Goal: Task Accomplishment & Management: Complete application form

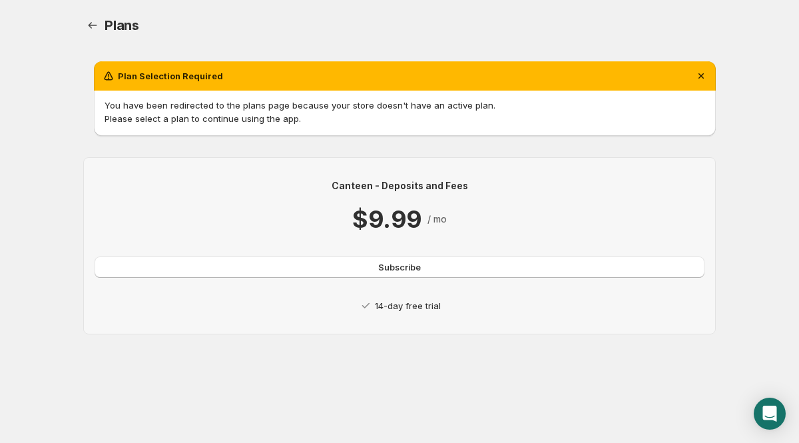
click at [395, 304] on p "14-day free trial" at bounding box center [408, 305] width 66 height 13
click at [369, 267] on button "Subscribe" at bounding box center [400, 266] width 610 height 21
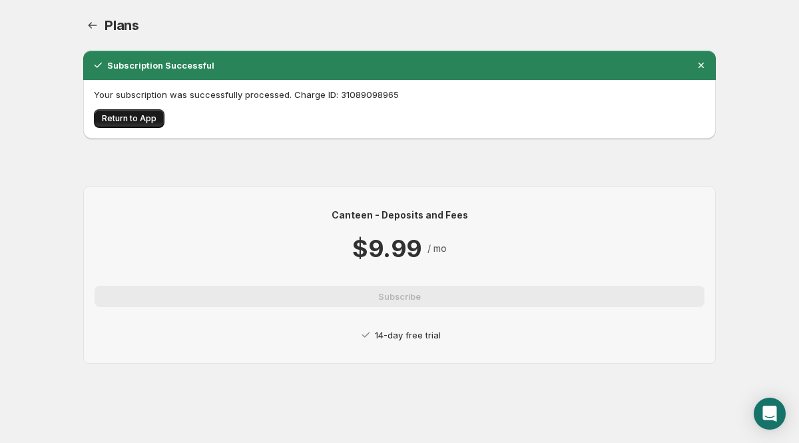
click at [130, 115] on span "Return to App" at bounding box center [129, 118] width 55 height 11
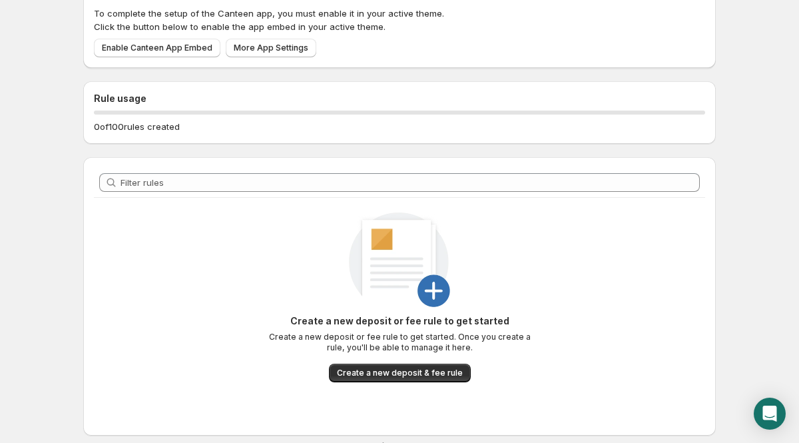
scroll to position [117, 0]
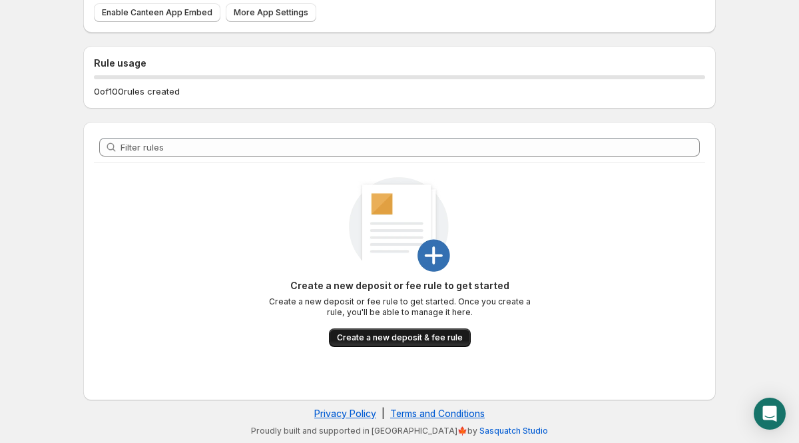
click at [378, 341] on span "Create a new deposit & fee rule" at bounding box center [400, 337] width 126 height 11
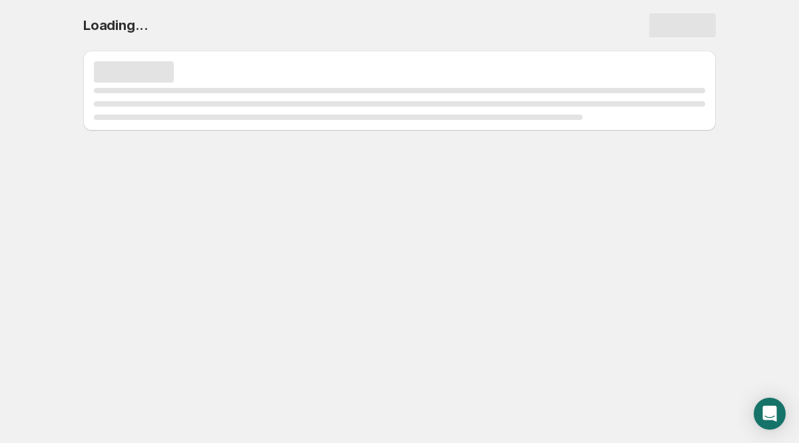
scroll to position [0, 0]
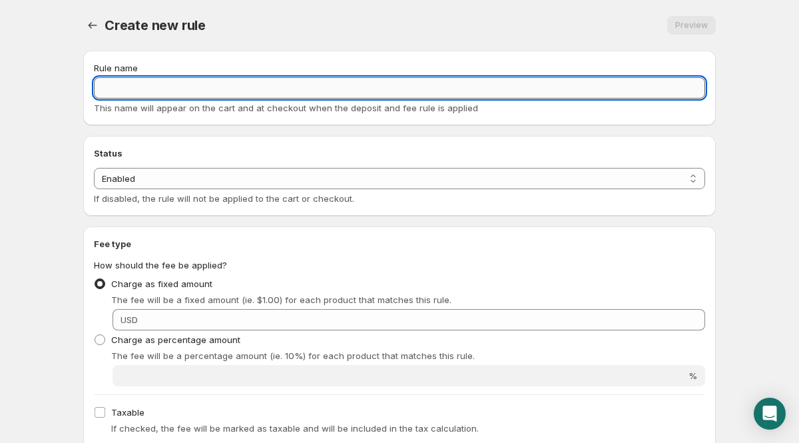
click at [168, 87] on input "Rule name" at bounding box center [399, 87] width 611 height 21
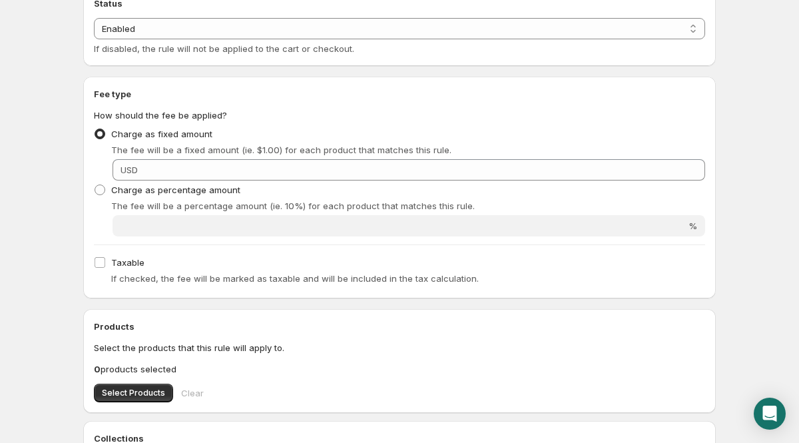
scroll to position [154, 0]
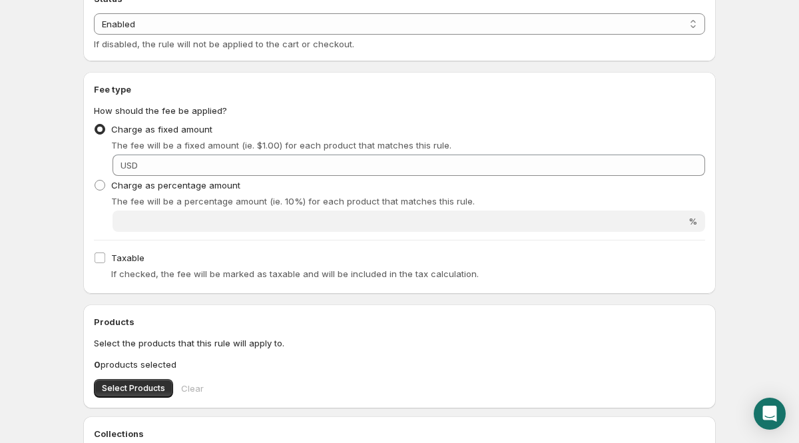
click at [104, 109] on span "How should the fee be applied?" at bounding box center [160, 110] width 133 height 11
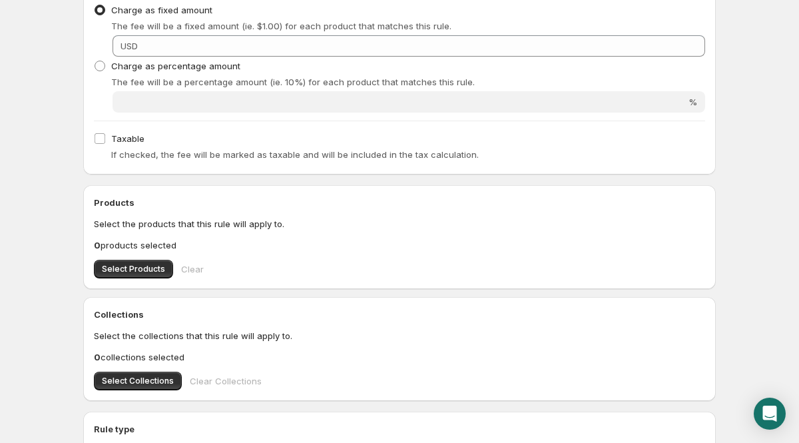
scroll to position [278, 0]
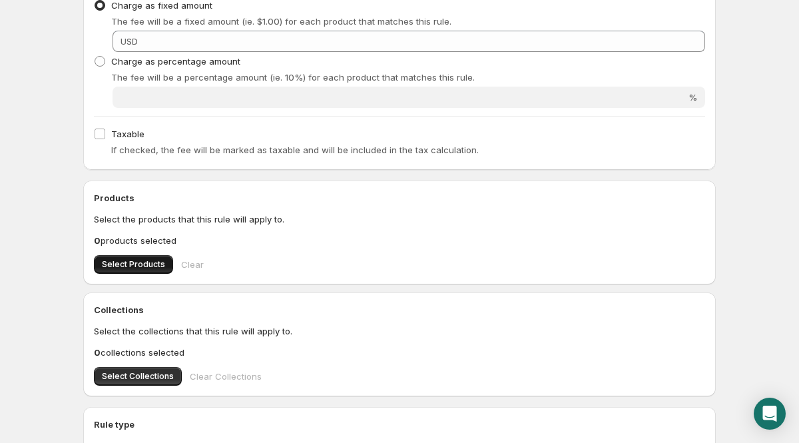
click at [126, 261] on span "Select Products" at bounding box center [133, 264] width 63 height 11
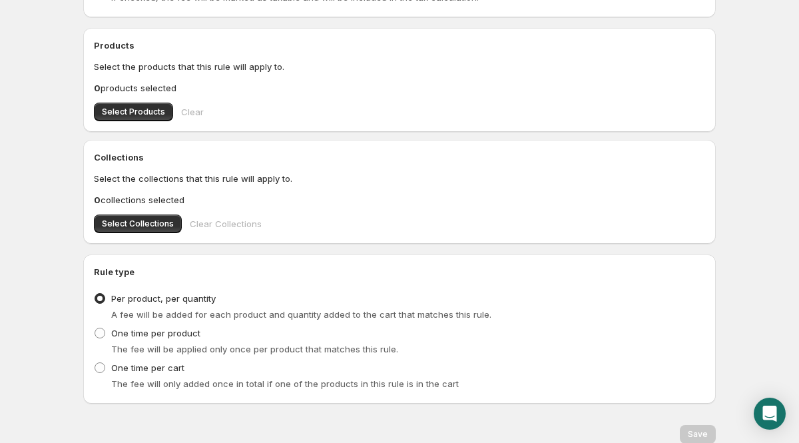
scroll to position [434, 0]
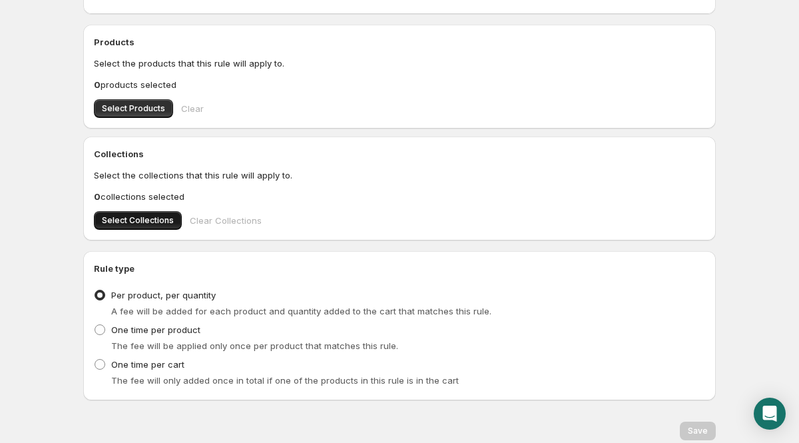
click at [141, 218] on span "Select Collections" at bounding box center [138, 220] width 72 height 11
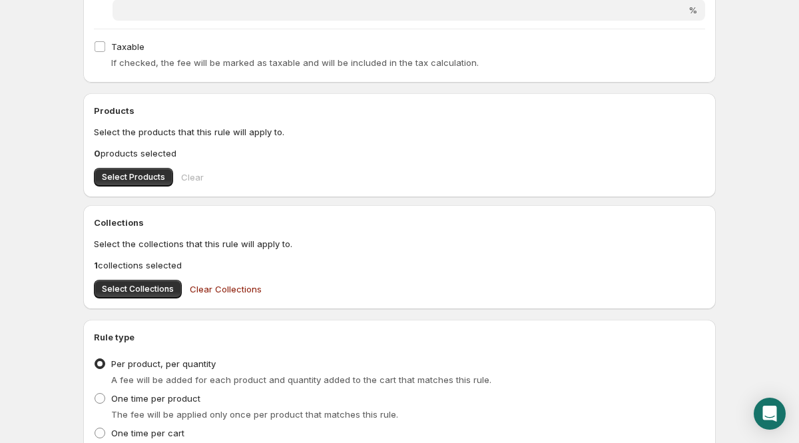
scroll to position [160, 0]
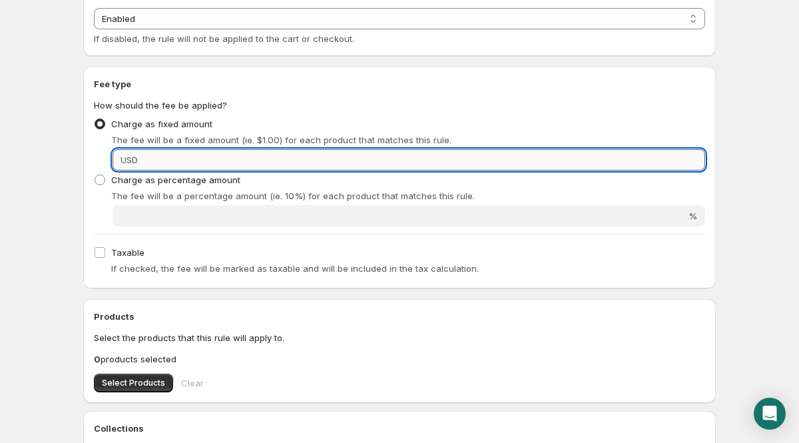
click at [172, 161] on input "Fixed amount" at bounding box center [423, 159] width 563 height 21
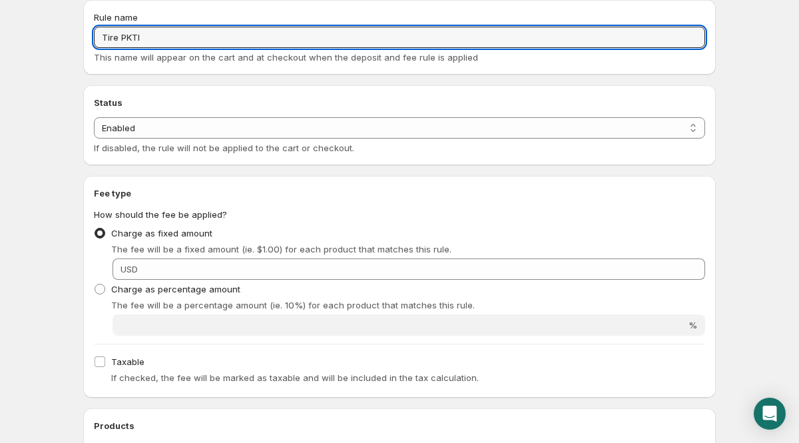
drag, startPoint x: 165, startPoint y: 39, endPoint x: 9, endPoint y: 39, distance: 156.5
click at [9, 39] on body "Home Help Tire PKTI. This page is ready Tire PKTI Preview More actions Preview …" at bounding box center [399, 170] width 799 height 443
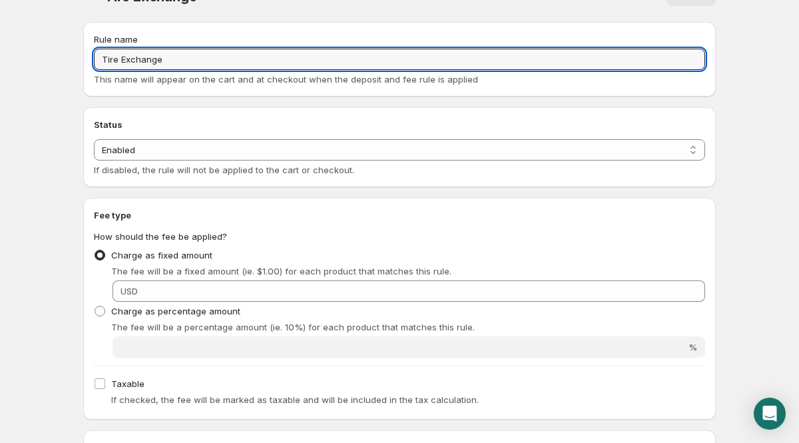
scroll to position [0, 0]
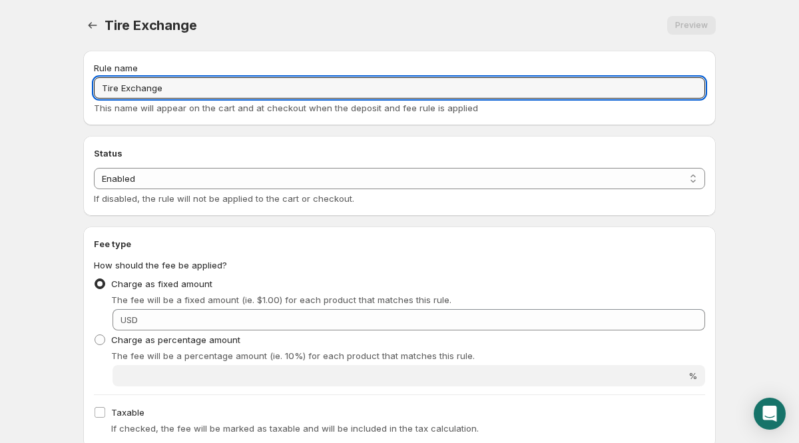
type input "Tire Exchange"
click at [137, 326] on div "USD" at bounding box center [409, 319] width 593 height 21
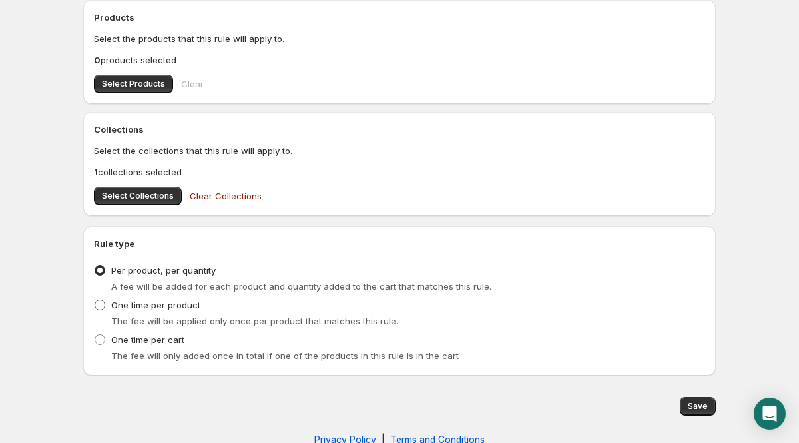
scroll to position [485, 0]
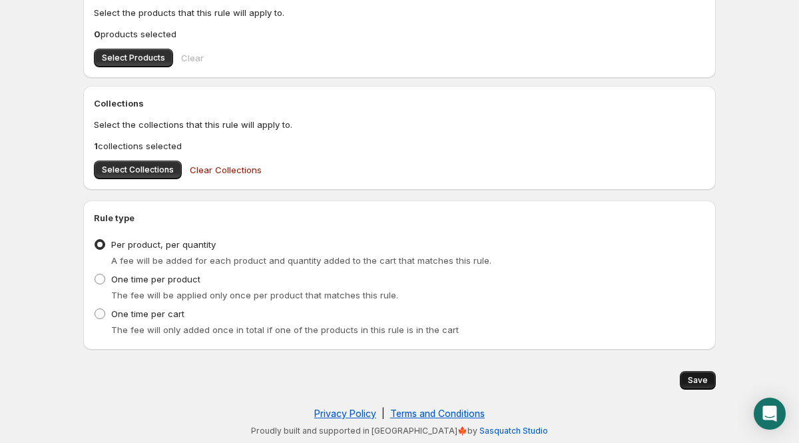
type input "10.85"
click at [684, 374] on button "Save" at bounding box center [698, 380] width 36 height 19
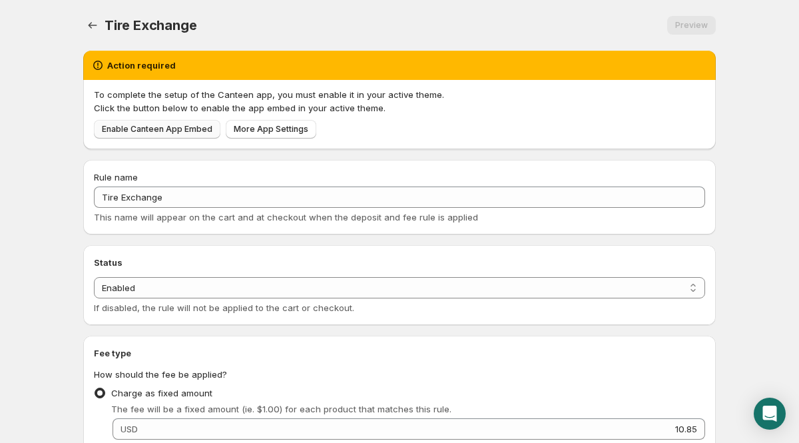
click at [180, 129] on span "Enable Canteen App Embed" at bounding box center [157, 129] width 111 height 11
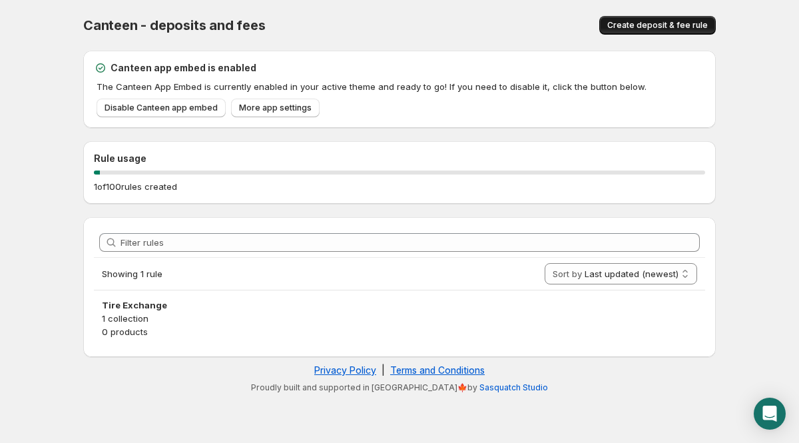
click at [649, 22] on span "Create deposit & fee rule" at bounding box center [657, 25] width 101 height 11
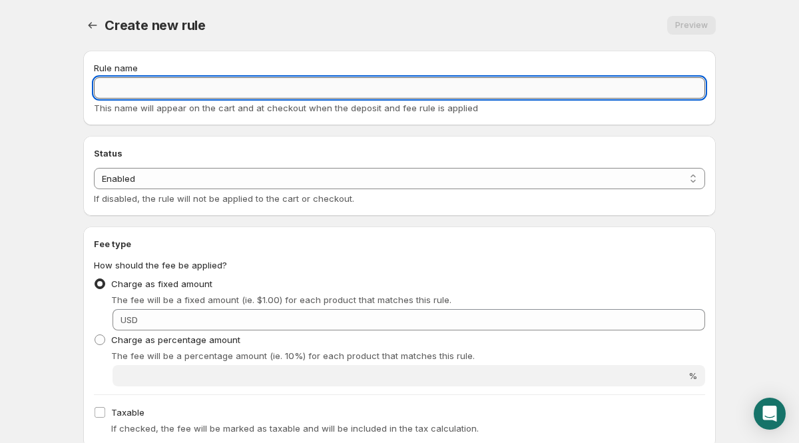
click at [142, 85] on input "Rule name" at bounding box center [399, 87] width 611 height 21
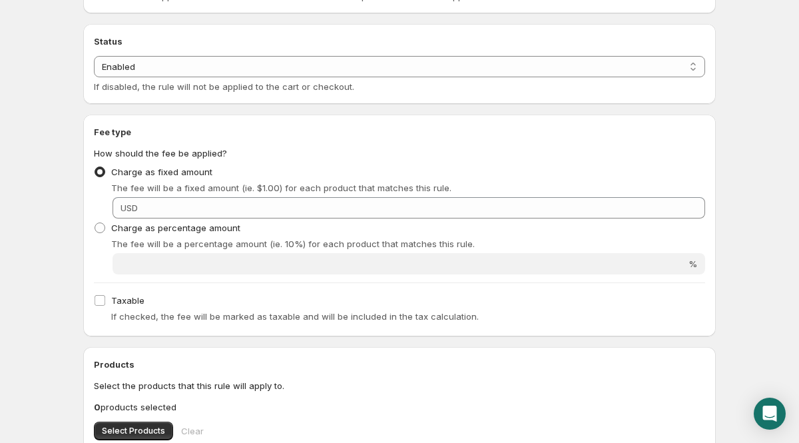
scroll to position [115, 0]
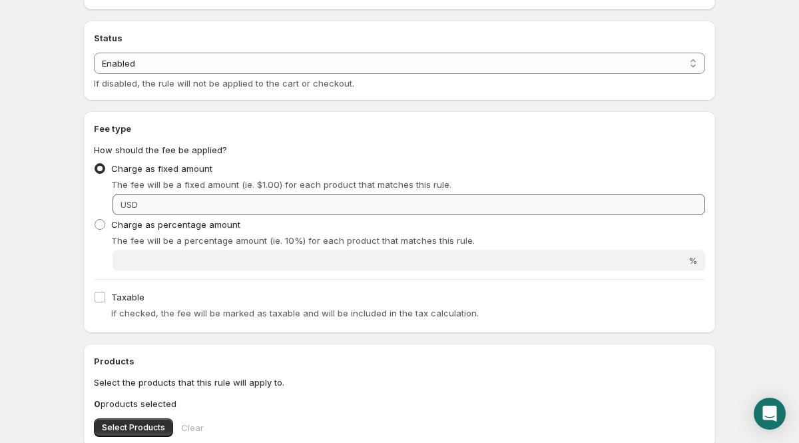
type input "Computer Spin Balance"
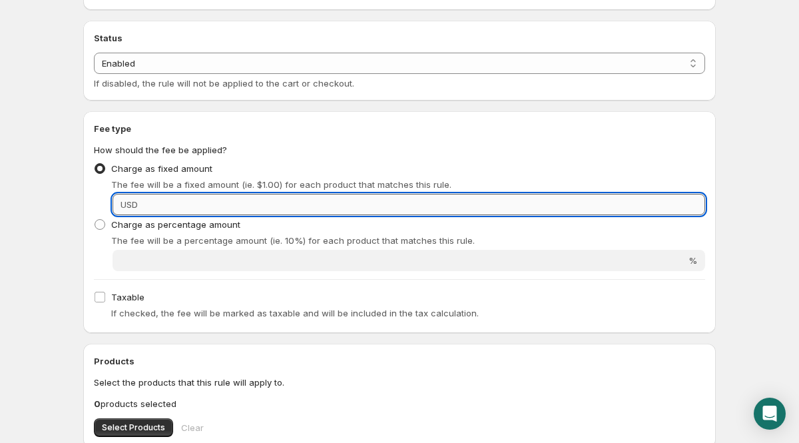
click at [175, 205] on input "Fixed amount" at bounding box center [423, 204] width 563 height 21
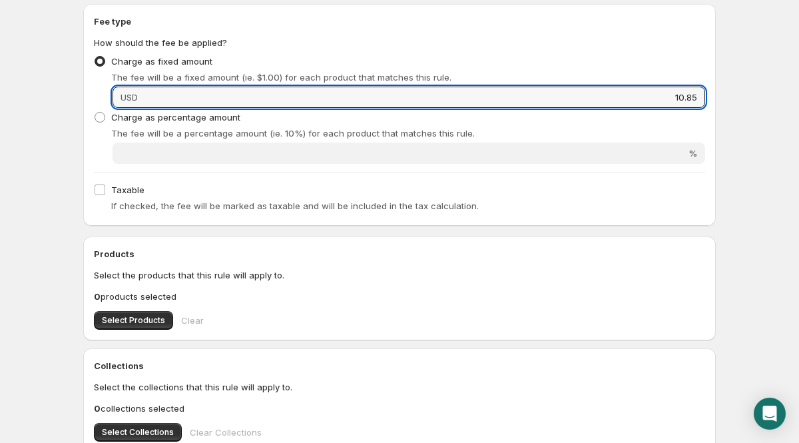
scroll to position [223, 0]
type input "10.85"
click at [222, 272] on p "Select the products that this rule will apply to." at bounding box center [399, 274] width 611 height 13
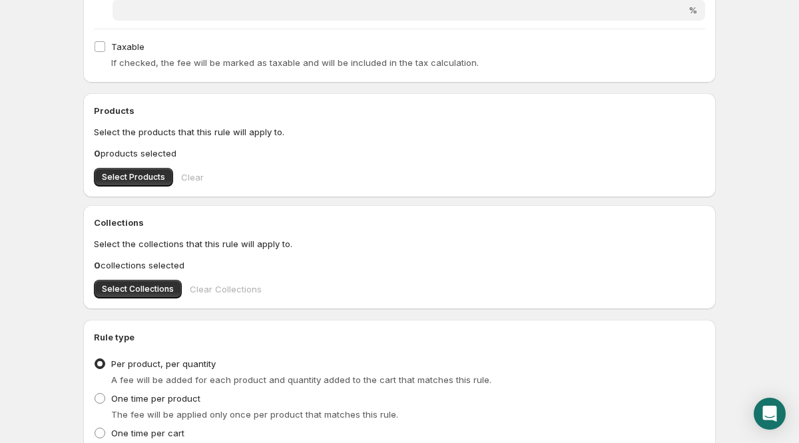
scroll to position [366, 0]
click at [140, 287] on span "Select Collections" at bounding box center [138, 288] width 72 height 11
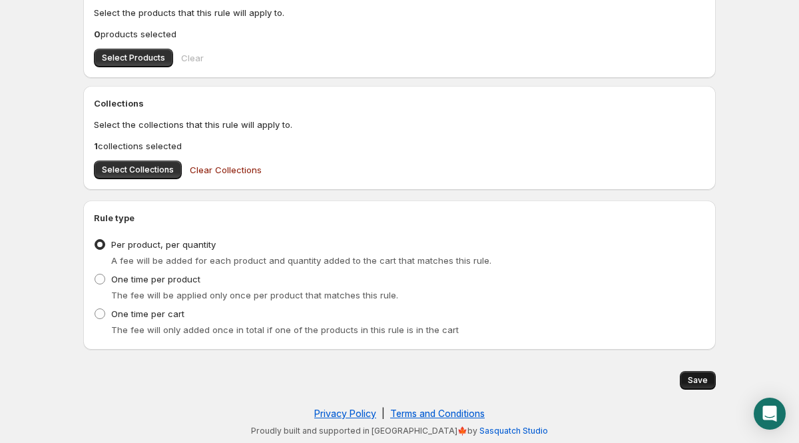
click at [698, 387] on button "Save" at bounding box center [698, 380] width 36 height 19
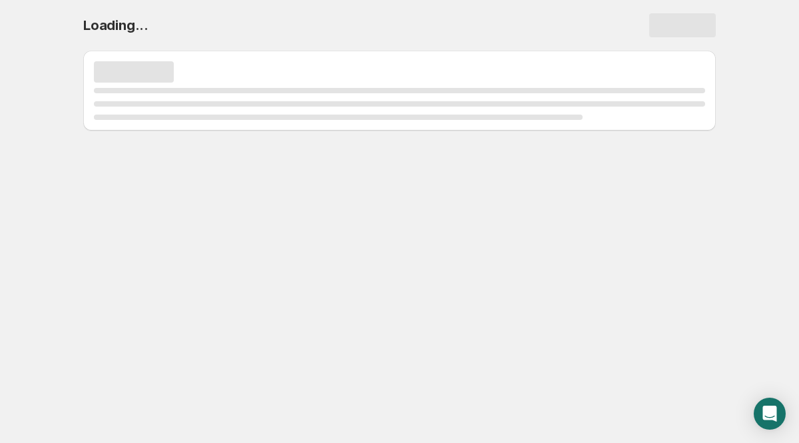
scroll to position [0, 0]
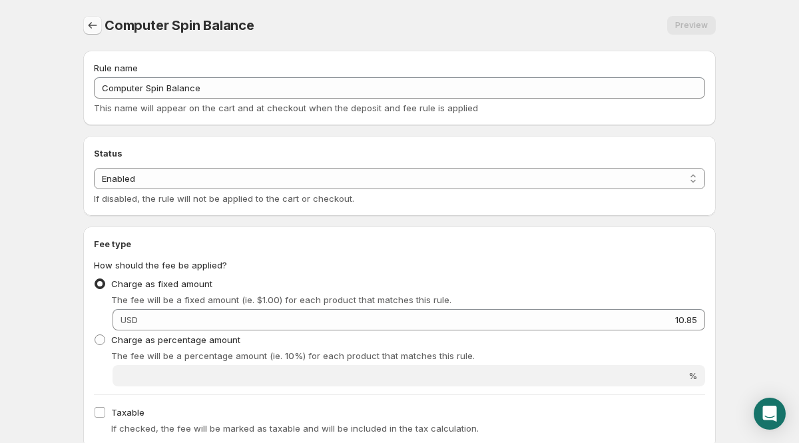
click at [87, 19] on button "Settings" at bounding box center [92, 25] width 19 height 19
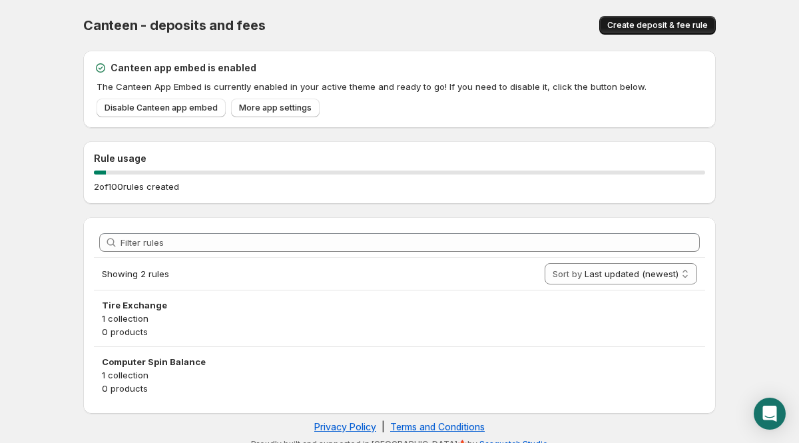
click at [625, 25] on span "Create deposit & fee rule" at bounding box center [657, 25] width 101 height 11
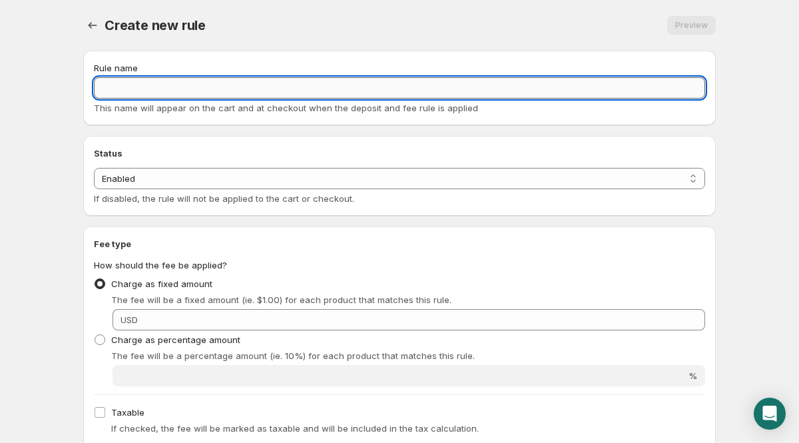
click at [156, 83] on input "Rule name" at bounding box center [399, 87] width 611 height 21
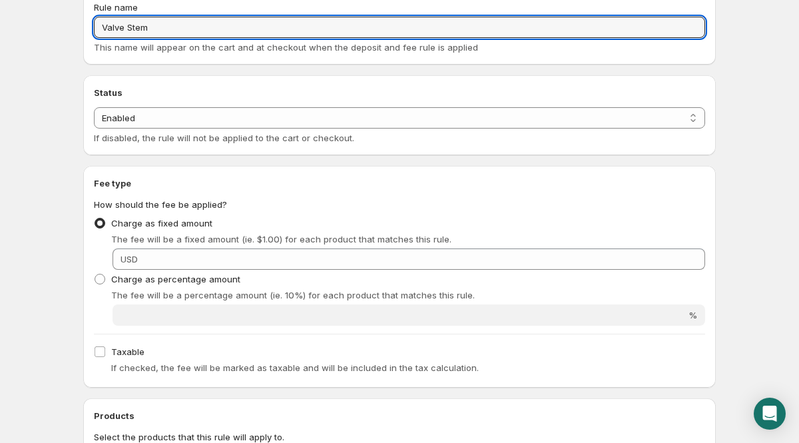
scroll to position [63, 0]
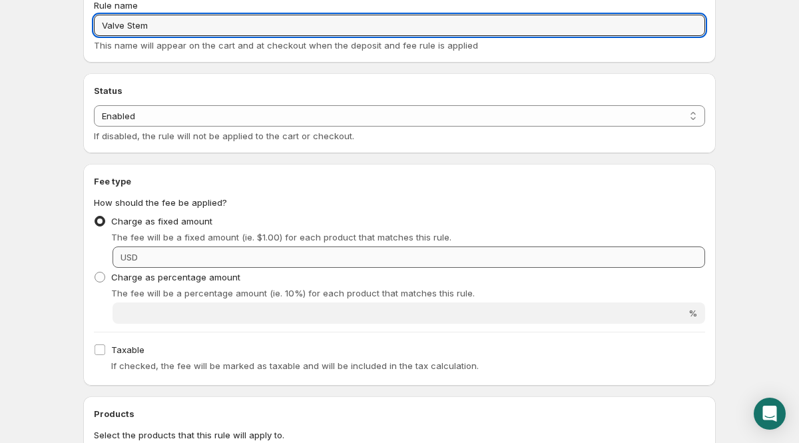
type input "Valve Stem"
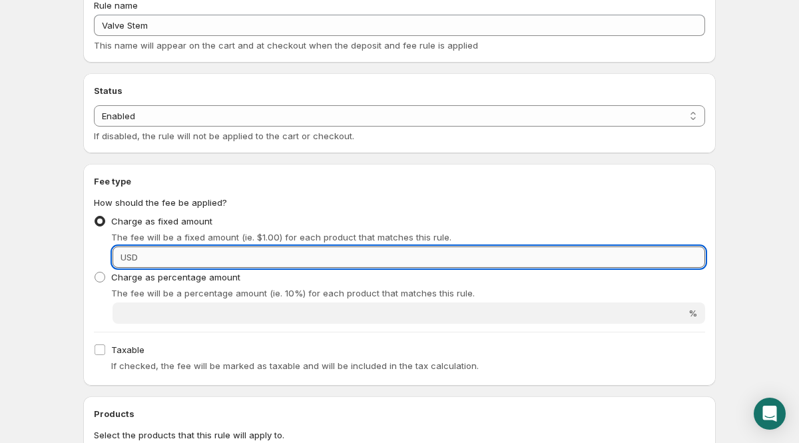
click at [162, 252] on input "Fixed amount" at bounding box center [423, 256] width 563 height 21
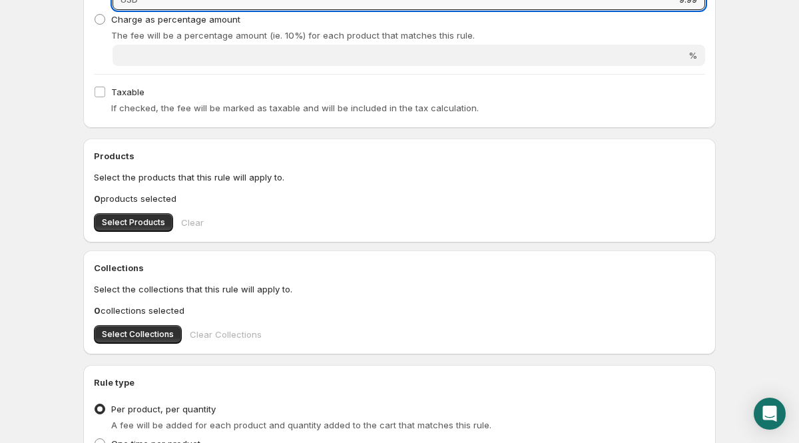
scroll to position [325, 0]
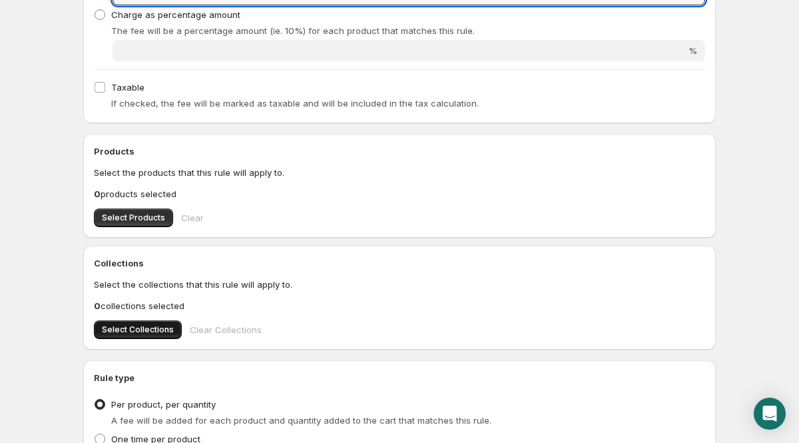
type input "9.99"
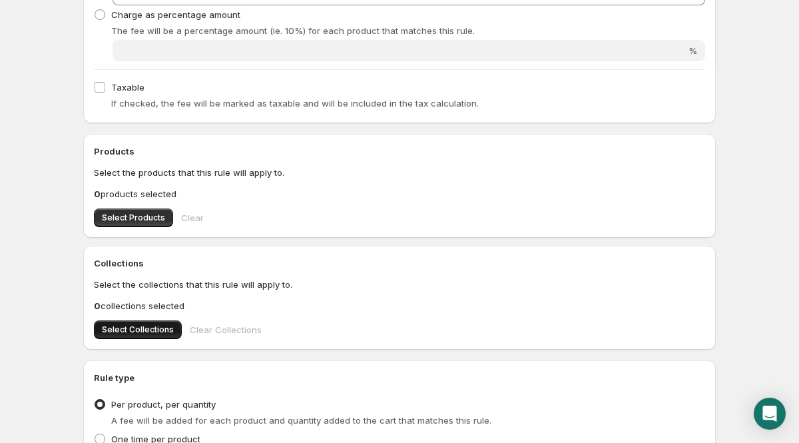
click at [154, 324] on button "Select Collections" at bounding box center [138, 329] width 88 height 19
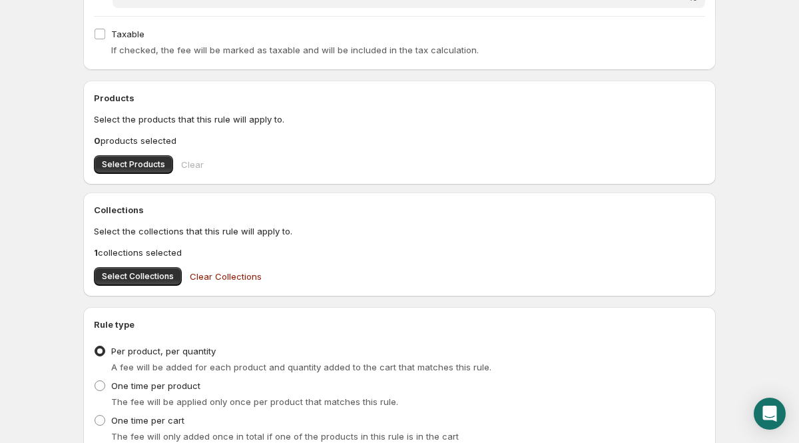
scroll to position [485, 0]
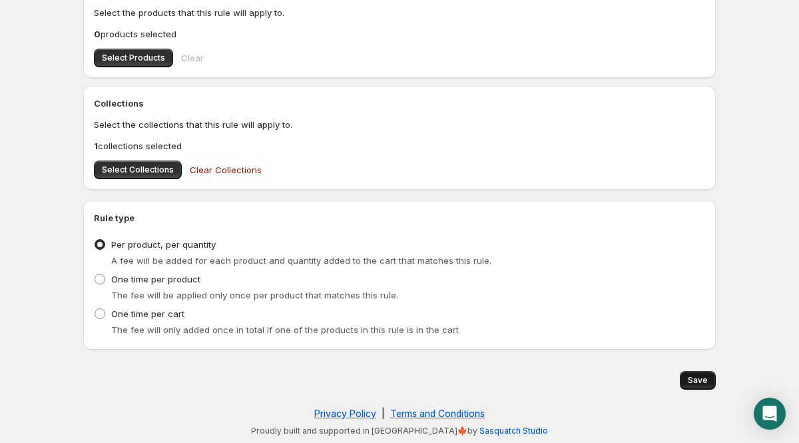
click at [704, 388] on button "Save" at bounding box center [698, 380] width 36 height 19
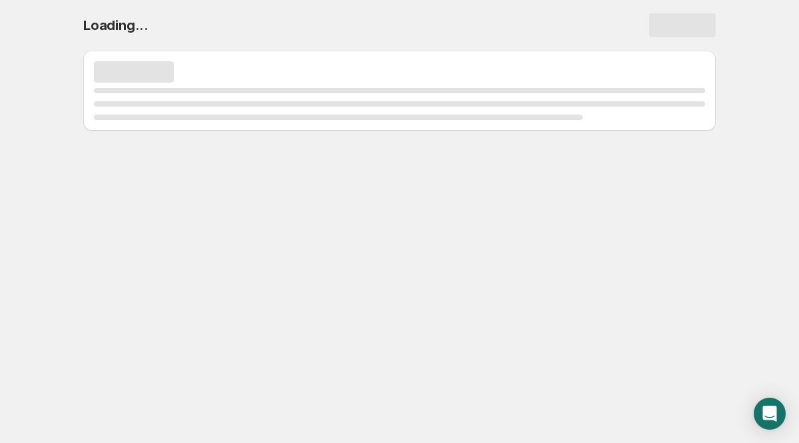
scroll to position [0, 0]
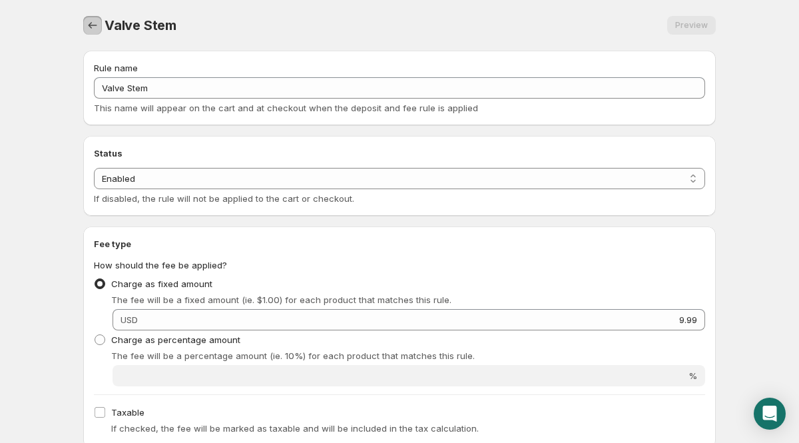
click at [91, 25] on icon "Settings" at bounding box center [93, 25] width 9 height 7
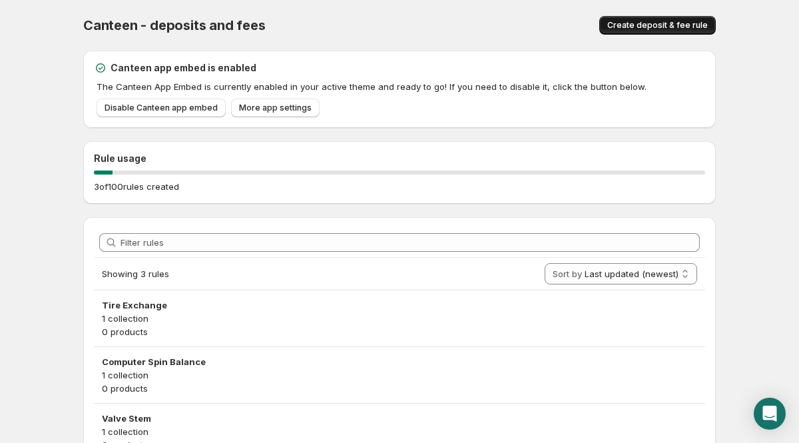
click at [636, 23] on span "Create deposit & fee rule" at bounding box center [657, 25] width 101 height 11
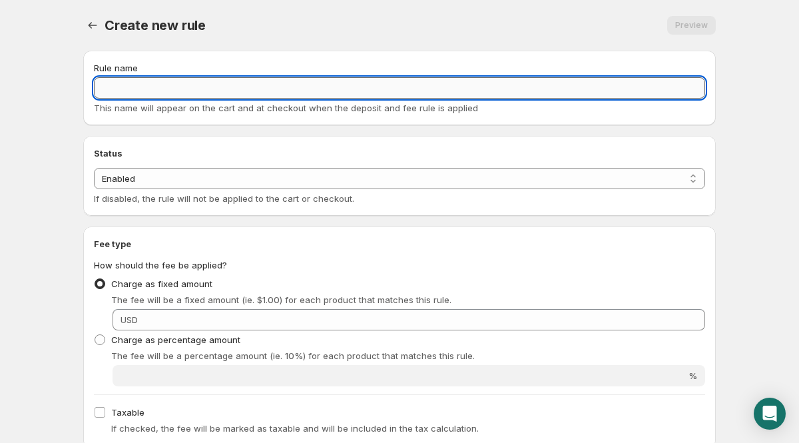
click at [136, 85] on input "Rule name" at bounding box center [399, 87] width 611 height 21
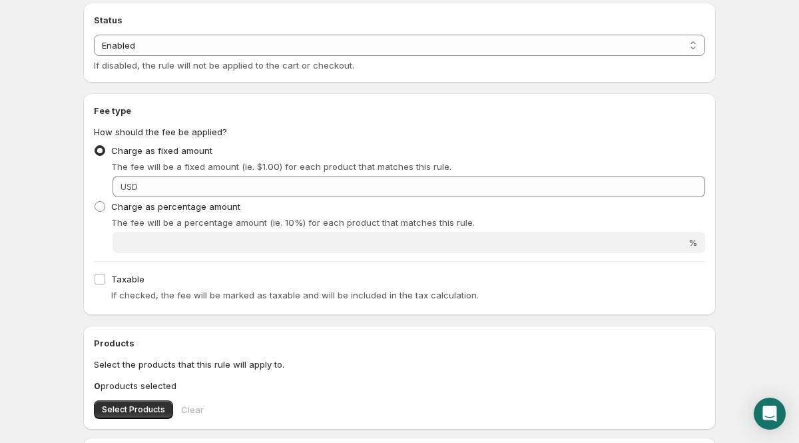
scroll to position [134, 0]
type input "Tire Protection Plan - Road Hazard"
click at [98, 207] on span at bounding box center [100, 205] width 11 height 11
click at [95, 201] on input "Charge as percentage amount" at bounding box center [95, 200] width 1 height 1
radio input "true"
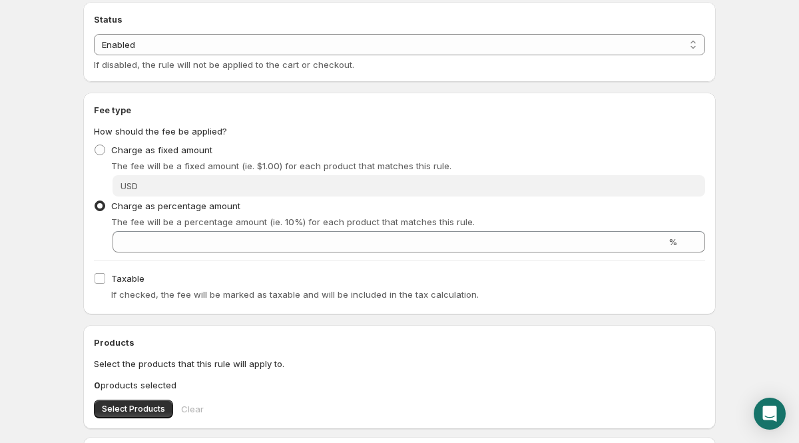
click at [190, 253] on div "Fee type How should the fee be applied? Charge as fixed amount The fee will be …" at bounding box center [399, 203] width 611 height 200
click at [186, 252] on div "Fee type How should the fee be applied? Charge as fixed amount The fee will be …" at bounding box center [399, 203] width 611 height 200
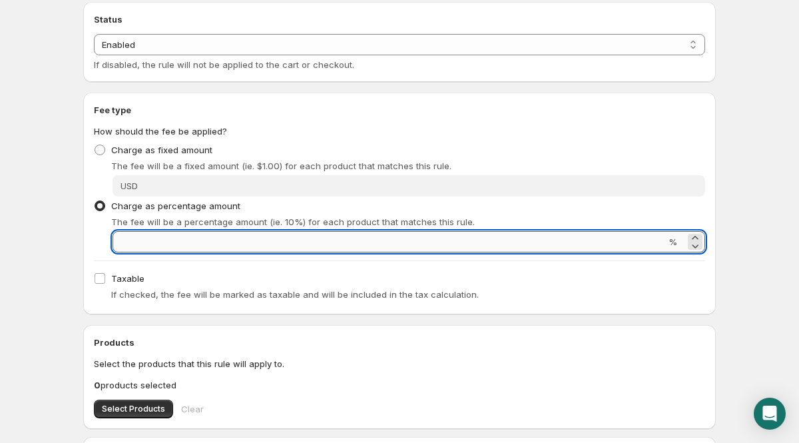
click at [186, 238] on input "Percentage amount" at bounding box center [389, 241] width 553 height 21
type input "17"
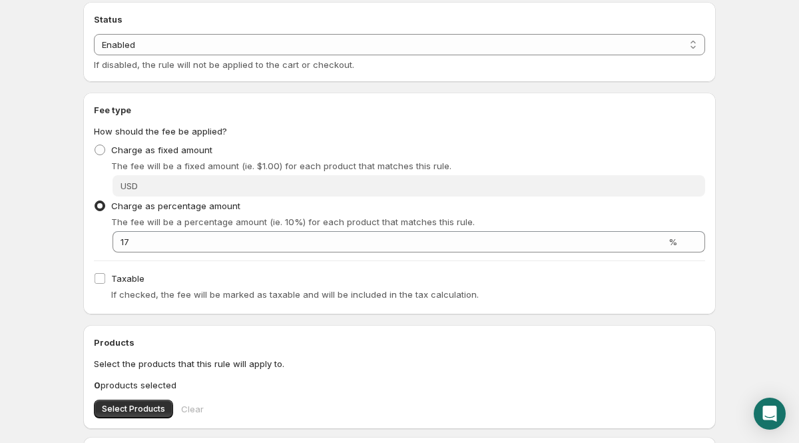
click at [221, 274] on div "Taxable If checked, the fee will be marked as taxable and will be included in t…" at bounding box center [399, 286] width 611 height 35
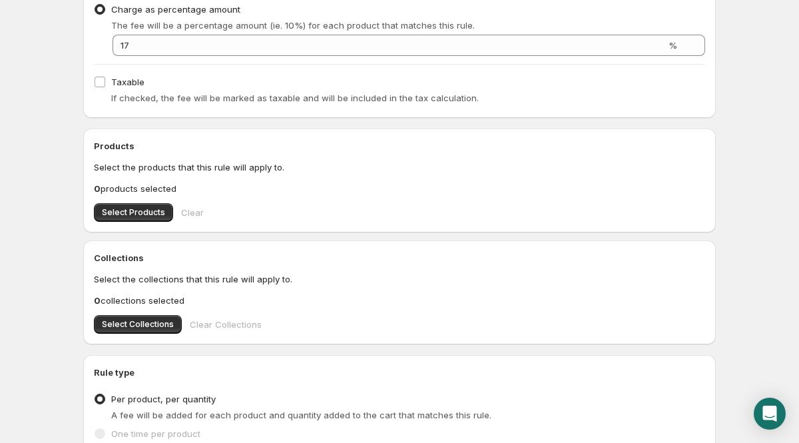
scroll to position [332, 0]
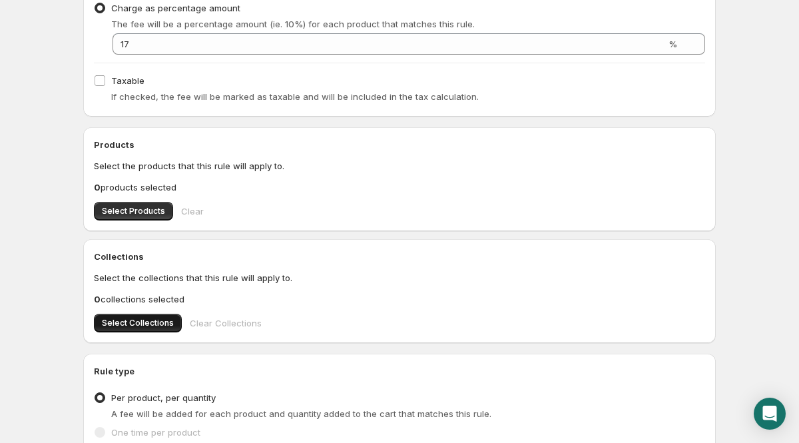
click at [149, 323] on span "Select Collections" at bounding box center [138, 323] width 72 height 11
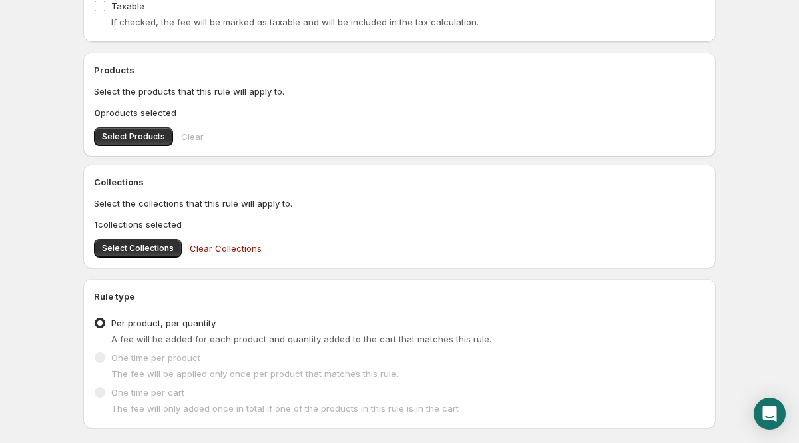
scroll to position [485, 0]
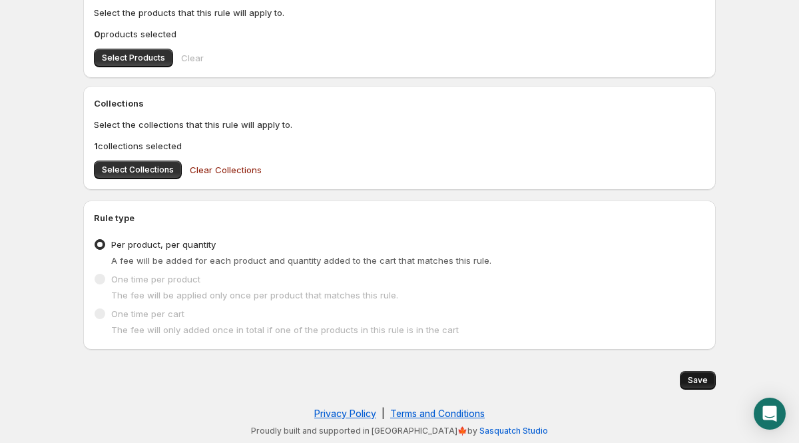
click at [690, 376] on span "Save" at bounding box center [698, 380] width 20 height 11
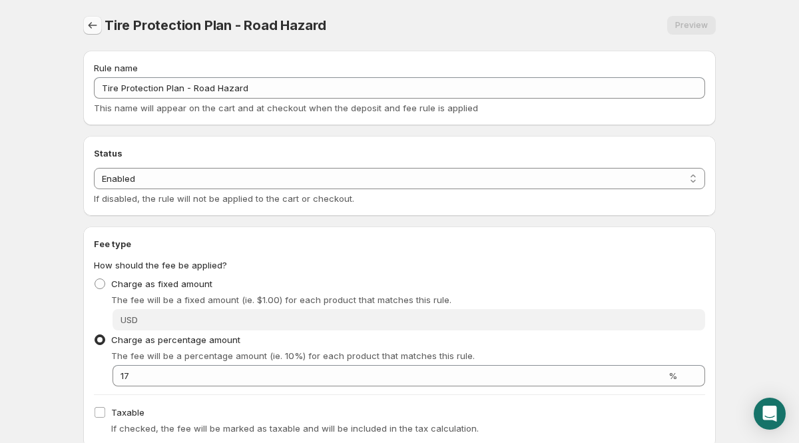
click at [99, 24] on icon "Settings" at bounding box center [92, 25] width 13 height 13
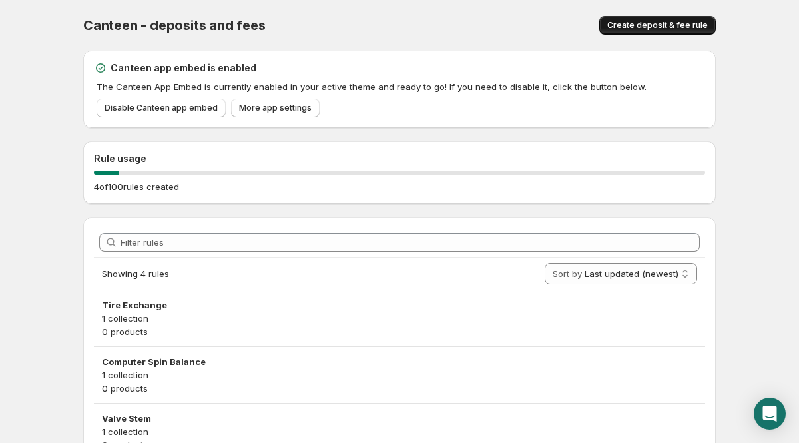
click at [627, 21] on span "Create deposit & fee rule" at bounding box center [657, 25] width 101 height 11
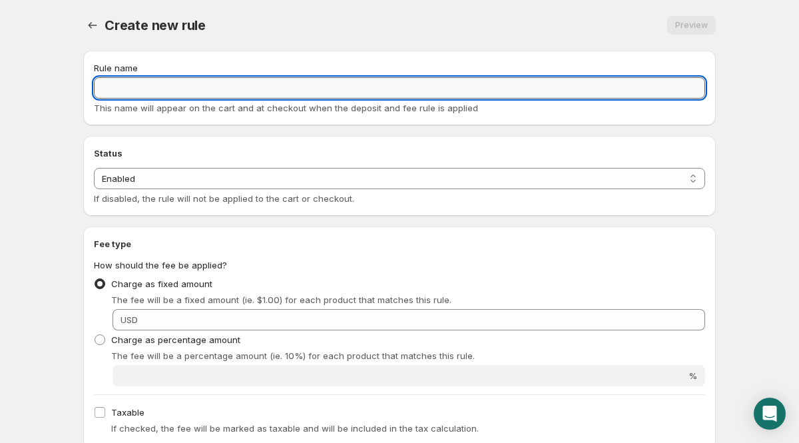
click at [148, 79] on input "Rule name" at bounding box center [399, 87] width 611 height 21
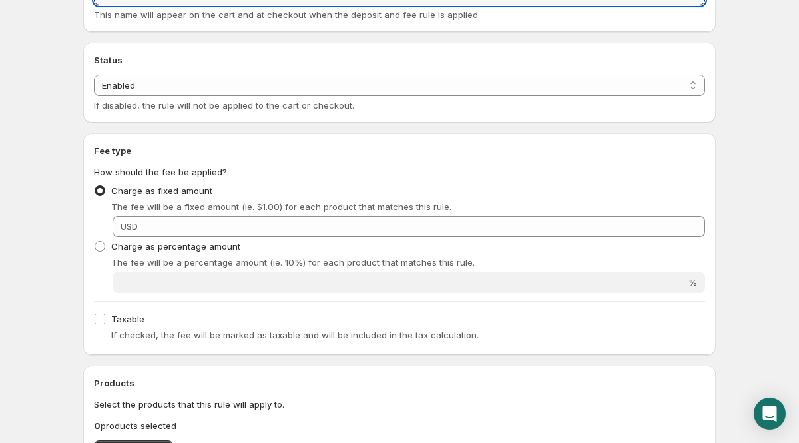
scroll to position [95, 0]
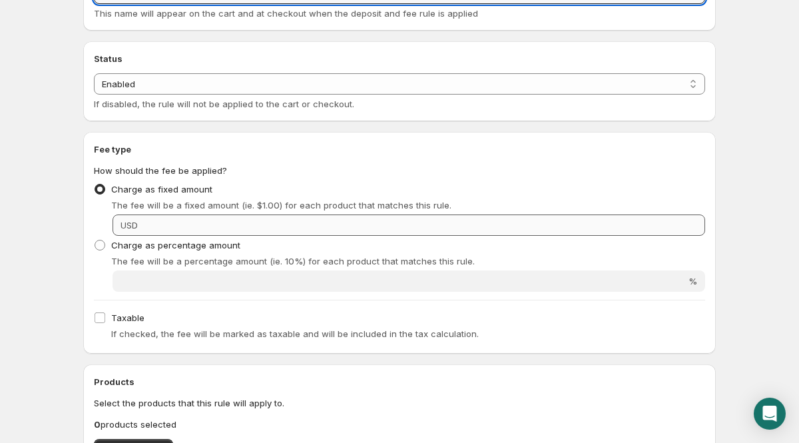
type input "Alignment Inspection"
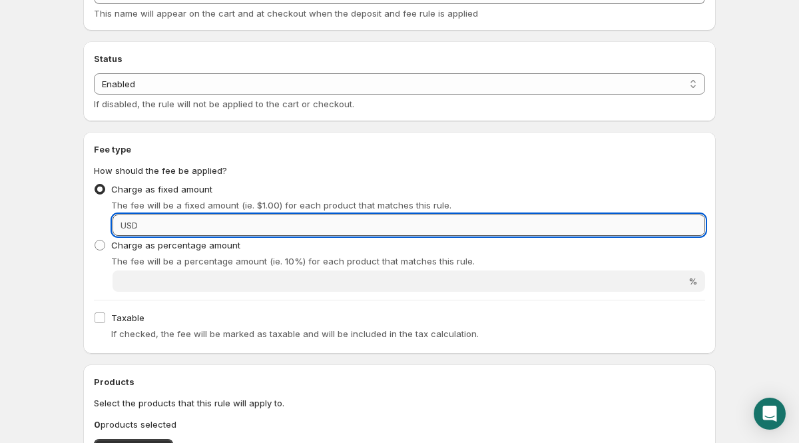
click at [170, 225] on input "Fixed amount" at bounding box center [423, 224] width 563 height 21
type input "0"
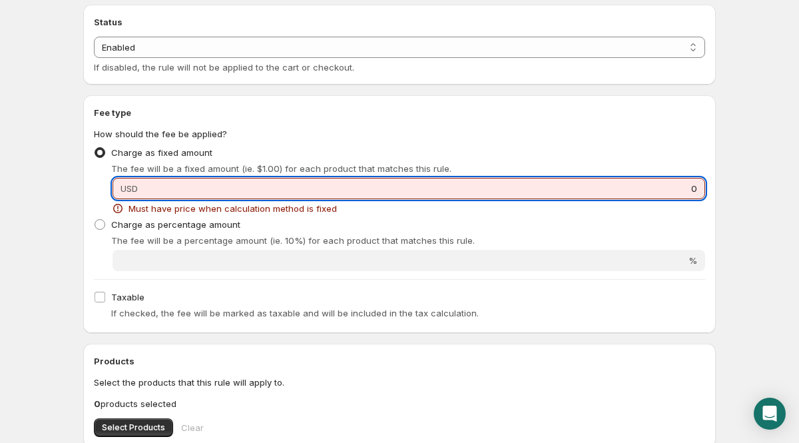
scroll to position [132, 0]
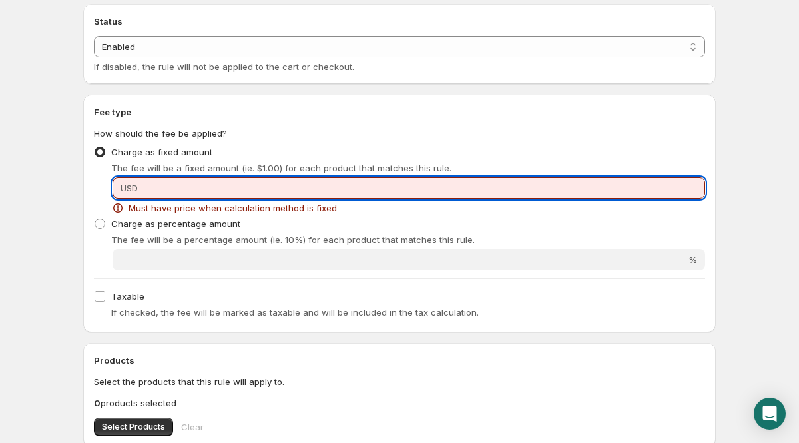
click at [482, 130] on fieldset "How should the fee be applied? Charge as fixed amount The fee will be a fixed a…" at bounding box center [399, 199] width 611 height 144
click at [204, 178] on input "Fixed amount" at bounding box center [423, 187] width 563 height 21
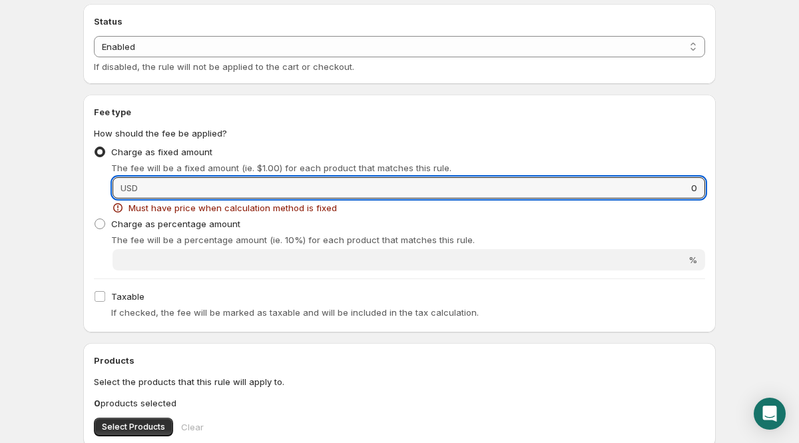
type input "0"
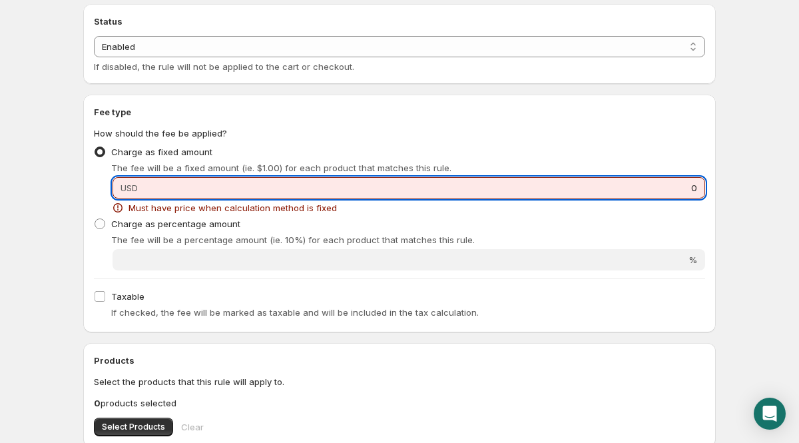
click at [283, 131] on fieldset "How should the fee be applied? Charge as fixed amount The fee will be a fixed a…" at bounding box center [399, 199] width 611 height 144
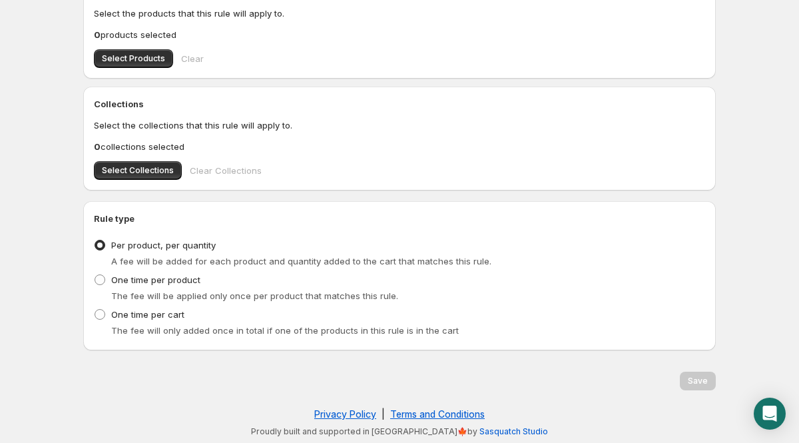
scroll to position [501, 0]
click at [99, 314] on span at bounding box center [100, 313] width 11 height 11
click at [95, 309] on input "One time per cart" at bounding box center [95, 308] width 1 height 1
radio input "true"
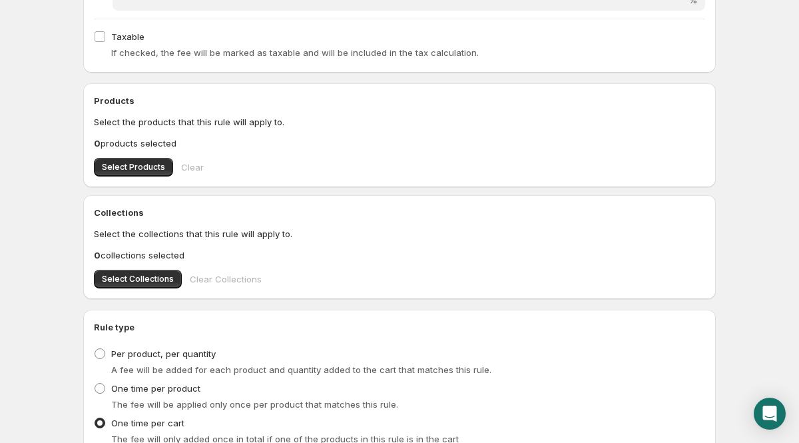
scroll to position [138, 0]
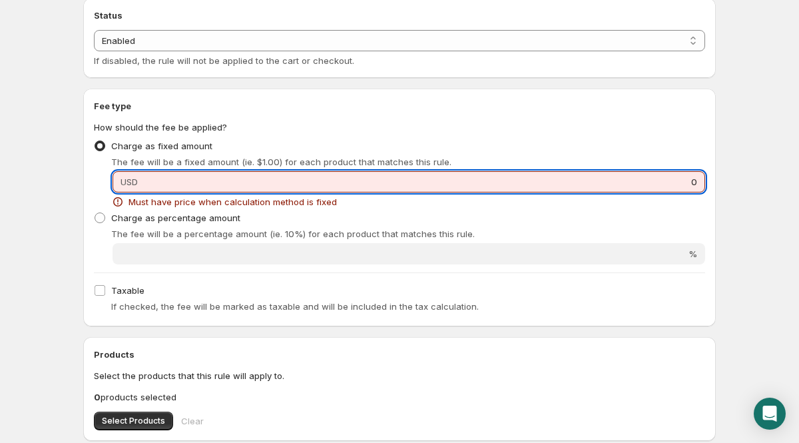
click at [477, 185] on input "0" at bounding box center [423, 181] width 563 height 21
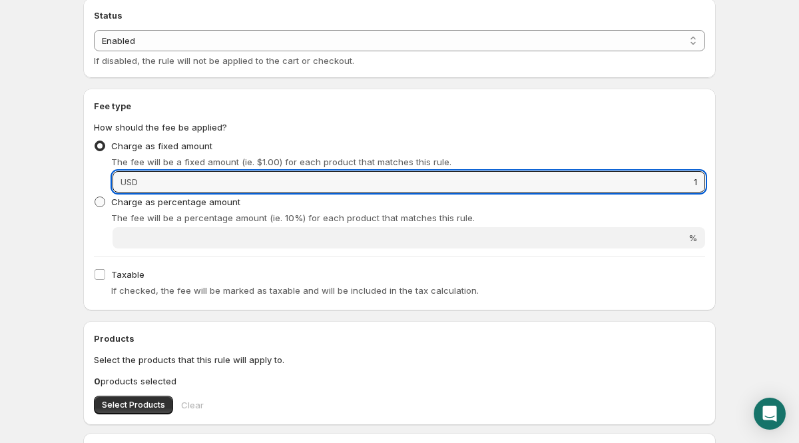
scroll to position [139, 0]
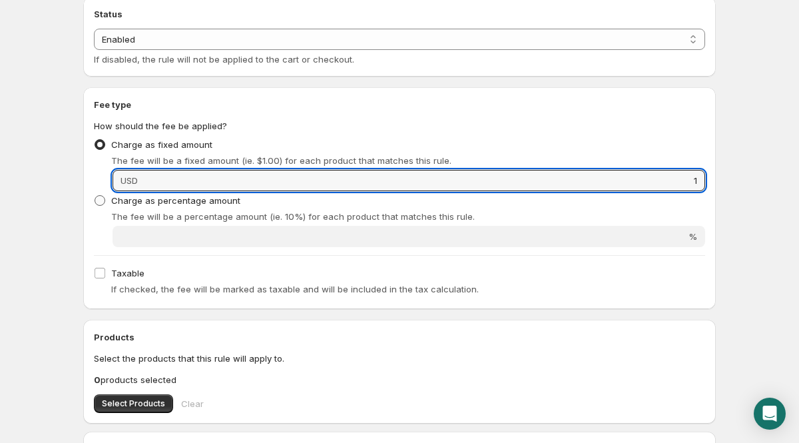
type input "1"
click at [106, 206] on label "Charge as percentage amount" at bounding box center [167, 200] width 146 height 19
click at [95, 196] on input "Charge as percentage amount" at bounding box center [95, 195] width 1 height 1
radio input "true"
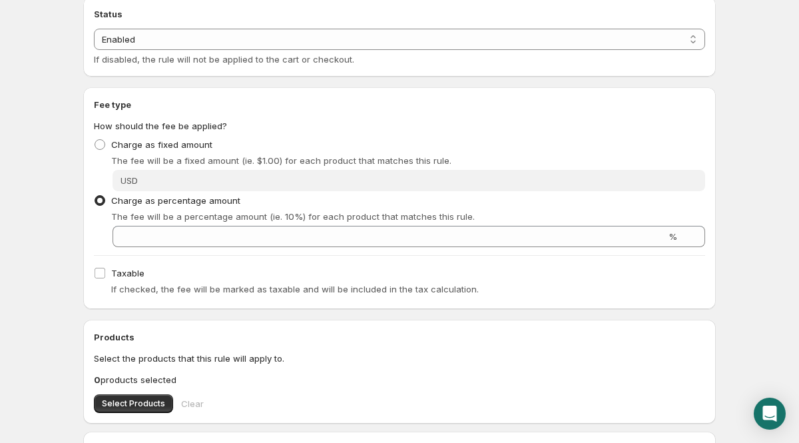
click at [218, 224] on div "Charge as percentage amount The fee will be a percentage amount (ie. 10%) for e…" at bounding box center [399, 219] width 611 height 56
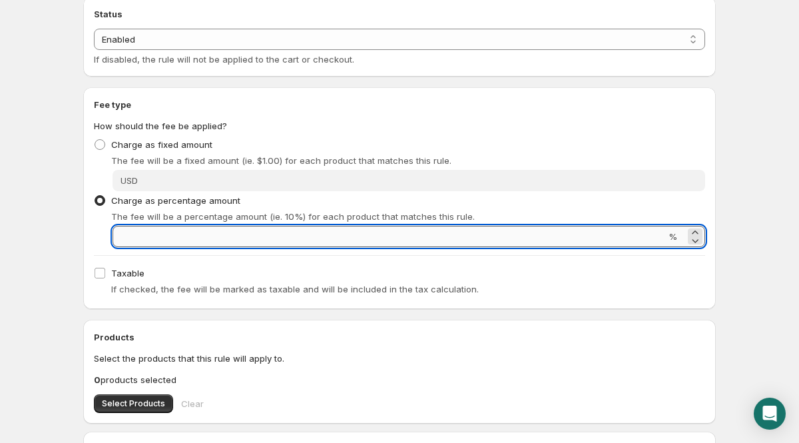
click at [220, 235] on input "Percentage amount" at bounding box center [389, 236] width 553 height 21
type input "0"
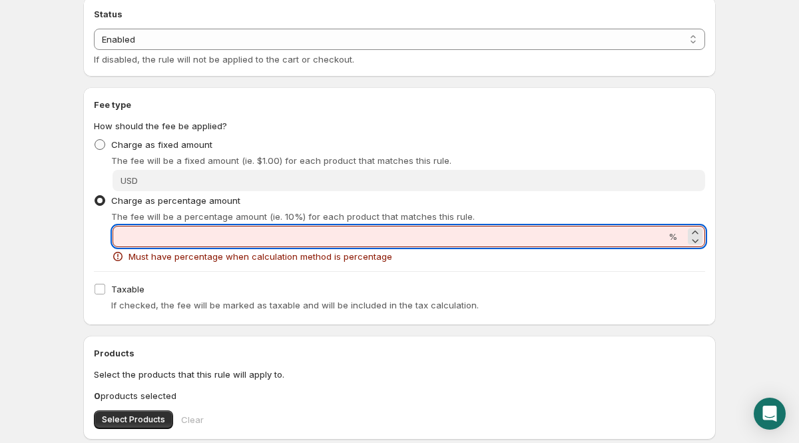
click at [99, 140] on span at bounding box center [100, 144] width 11 height 11
click at [95, 140] on input "Charge as fixed amount" at bounding box center [95, 139] width 1 height 1
radio input "true"
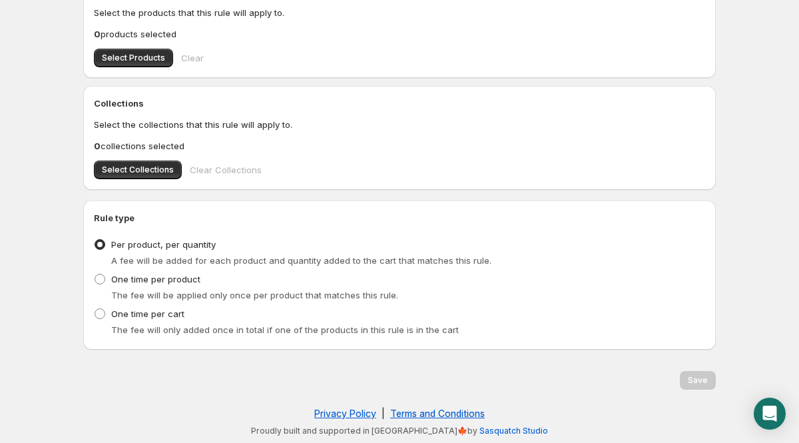
scroll to position [0, 0]
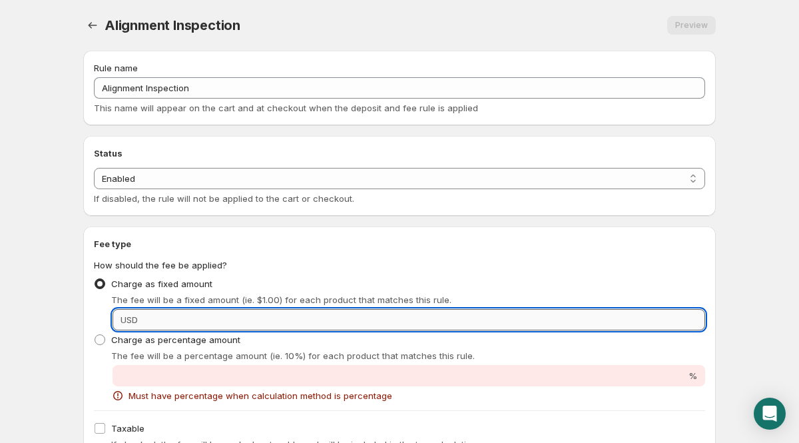
click at [589, 319] on input "Fixed amount" at bounding box center [423, 319] width 563 height 21
type input "1"
click at [595, 271] on fieldset "How should the fee be applied? Charge as fixed amount The fee will be a fixed a…" at bounding box center [399, 330] width 611 height 144
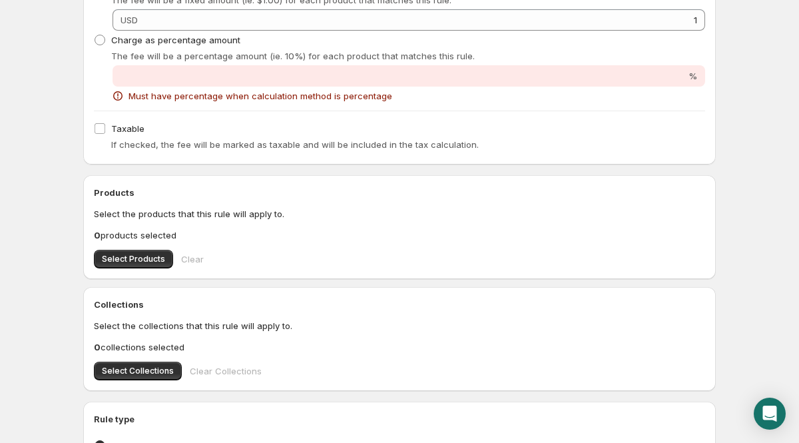
scroll to position [501, 0]
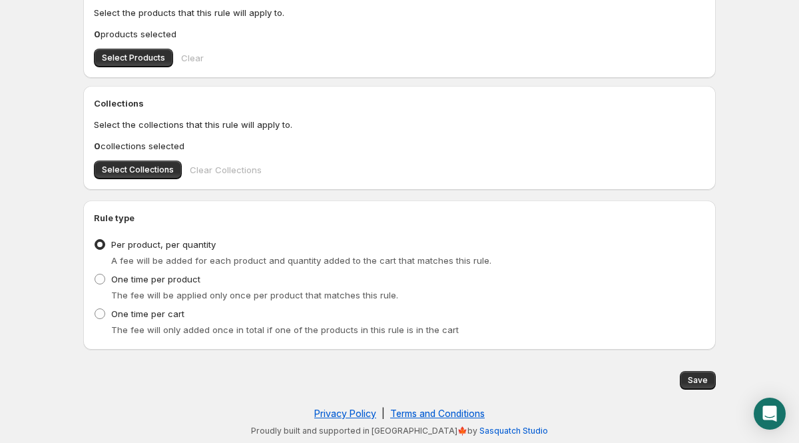
click at [695, 382] on span "Save" at bounding box center [698, 380] width 20 height 11
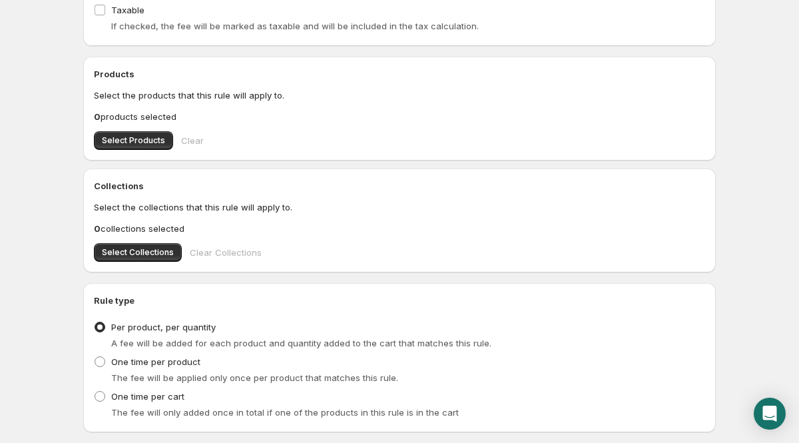
scroll to position [451, 0]
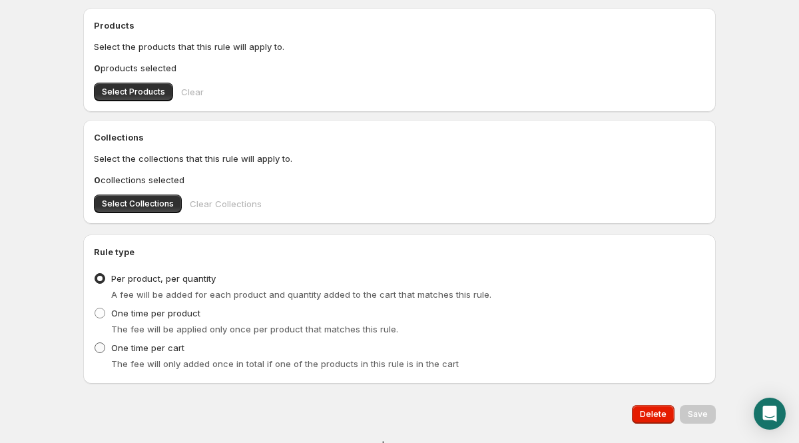
click at [103, 344] on span at bounding box center [100, 347] width 11 height 11
click at [95, 343] on input "One time per cart" at bounding box center [95, 342] width 1 height 1
radio input "true"
click at [708, 412] on button "Save" at bounding box center [698, 414] width 36 height 19
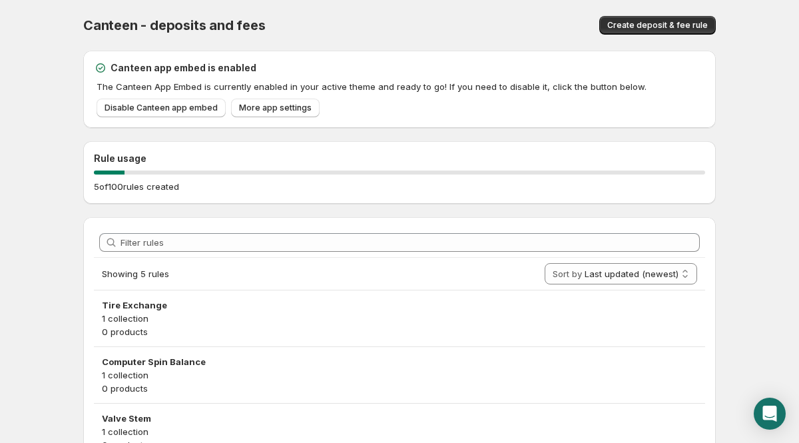
scroll to position [1, 0]
click at [245, 110] on span "More app settings" at bounding box center [275, 107] width 73 height 11
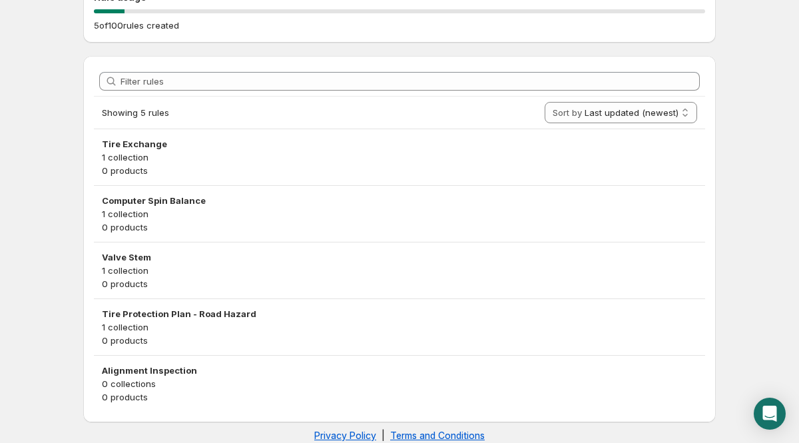
scroll to position [183, 0]
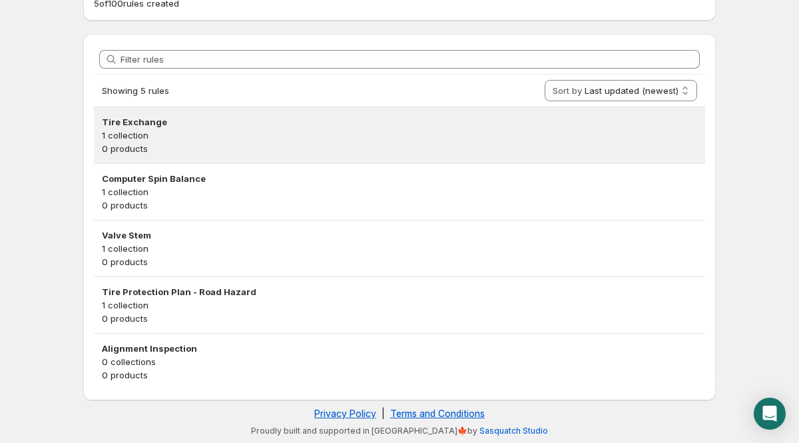
click at [152, 130] on p "1 collection" at bounding box center [399, 135] width 595 height 13
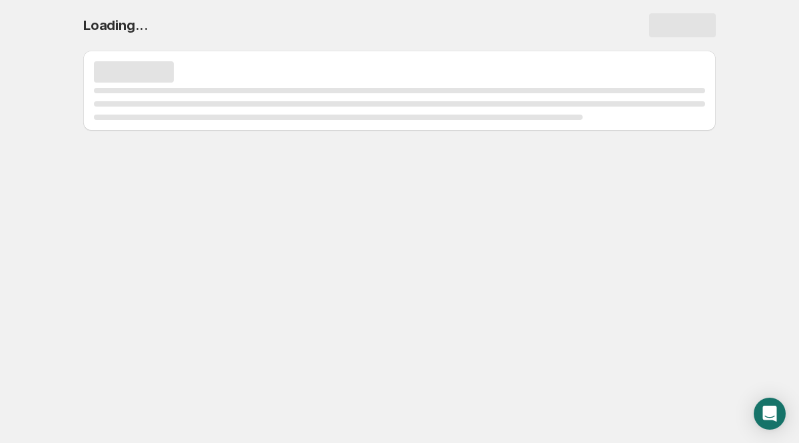
scroll to position [0, 0]
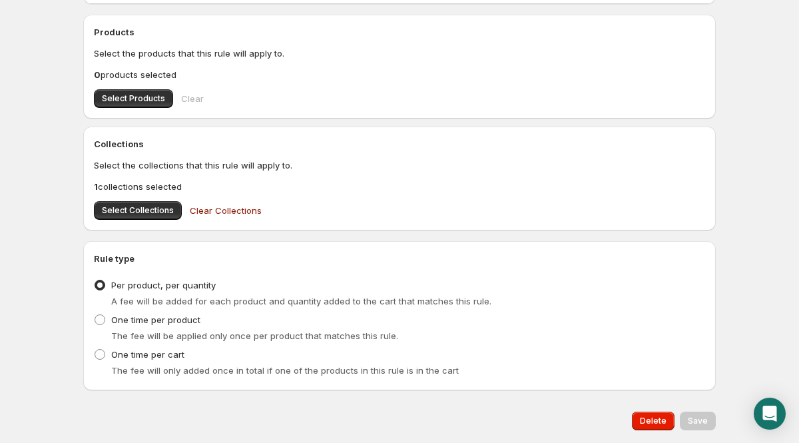
scroll to position [445, 0]
click at [102, 316] on span at bounding box center [100, 319] width 11 height 11
click at [95, 314] on input "One time per product" at bounding box center [95, 314] width 1 height 1
radio input "true"
click at [702, 427] on button "Save" at bounding box center [698, 420] width 36 height 19
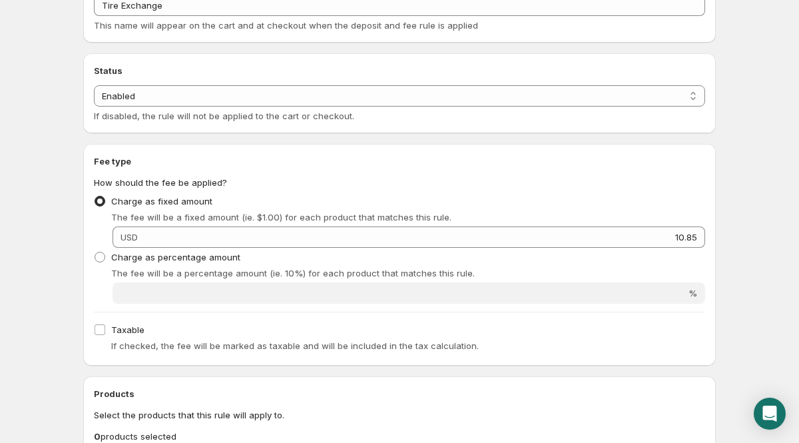
scroll to position [0, 0]
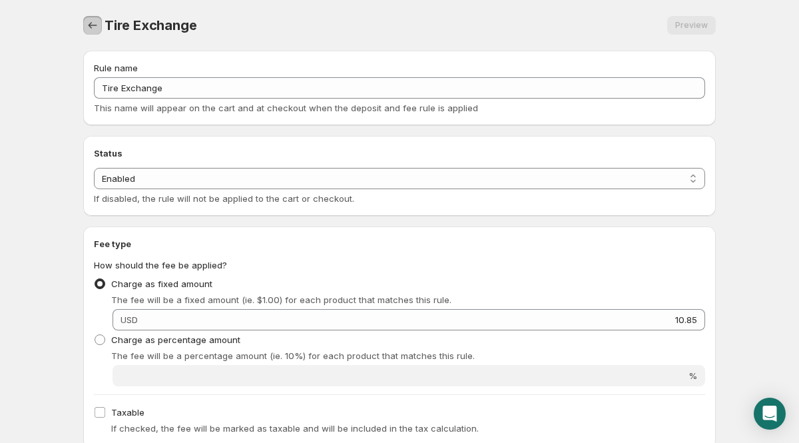
click at [95, 22] on icon "Settings" at bounding box center [92, 25] width 13 height 13
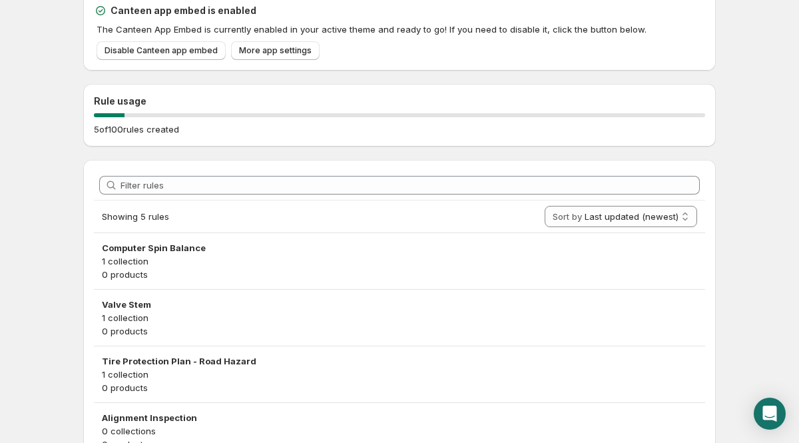
scroll to position [93, 0]
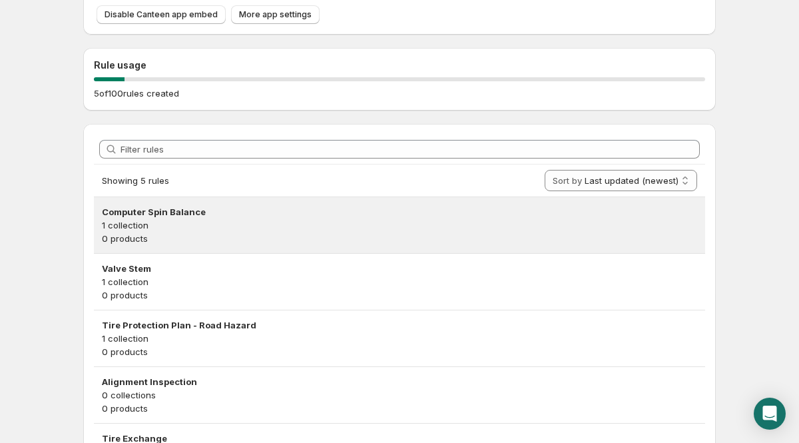
click at [141, 233] on p "0 products" at bounding box center [399, 238] width 595 height 13
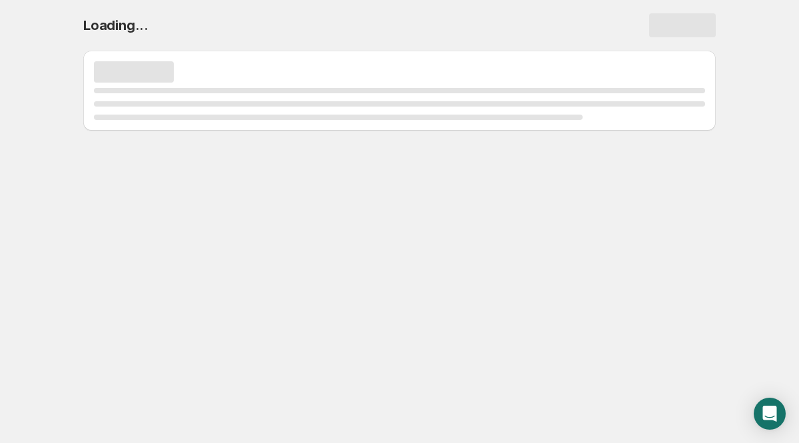
scroll to position [0, 0]
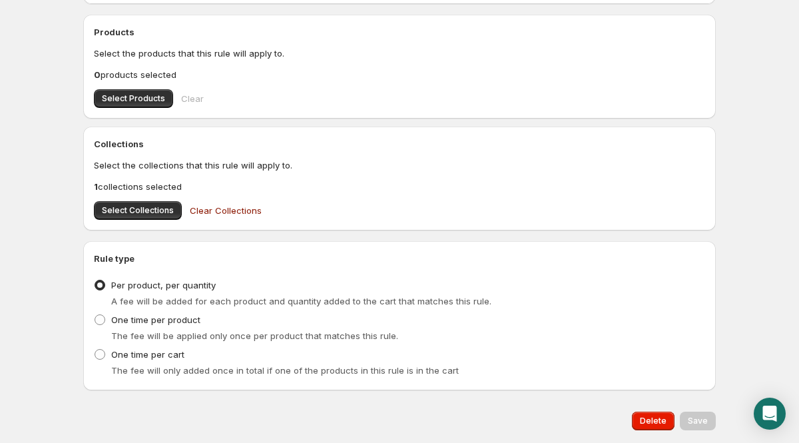
scroll to position [485, 0]
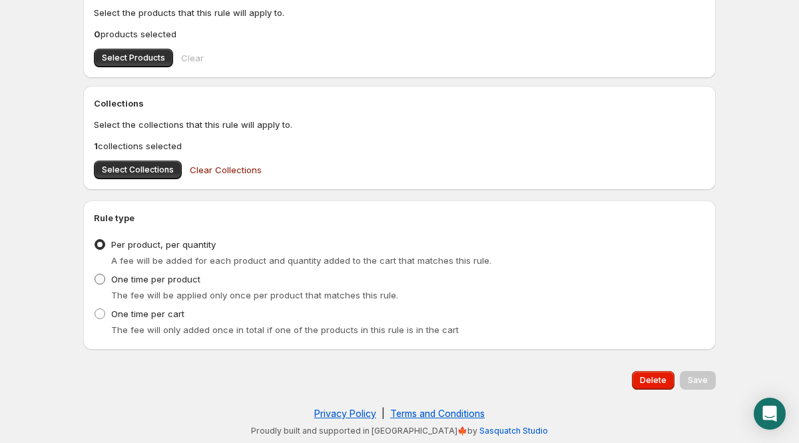
click at [109, 274] on label "One time per product" at bounding box center [147, 279] width 107 height 19
click at [95, 274] on input "One time per product" at bounding box center [95, 274] width 1 height 1
radio input "true"
click at [695, 377] on span "Save" at bounding box center [698, 380] width 20 height 11
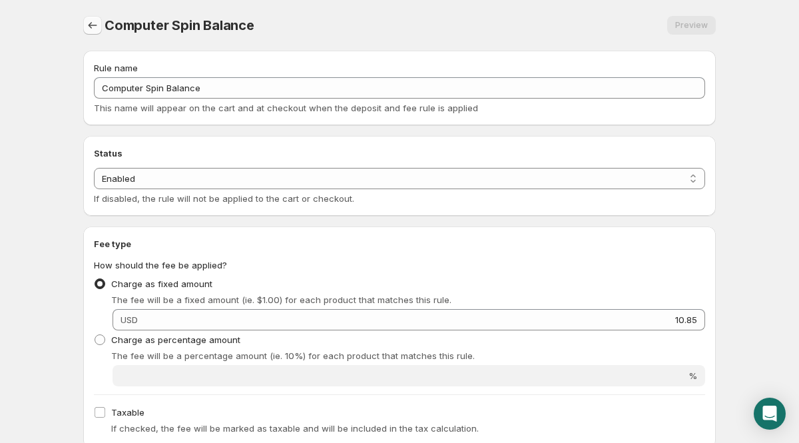
click at [97, 22] on icon "Settings" at bounding box center [92, 25] width 13 height 13
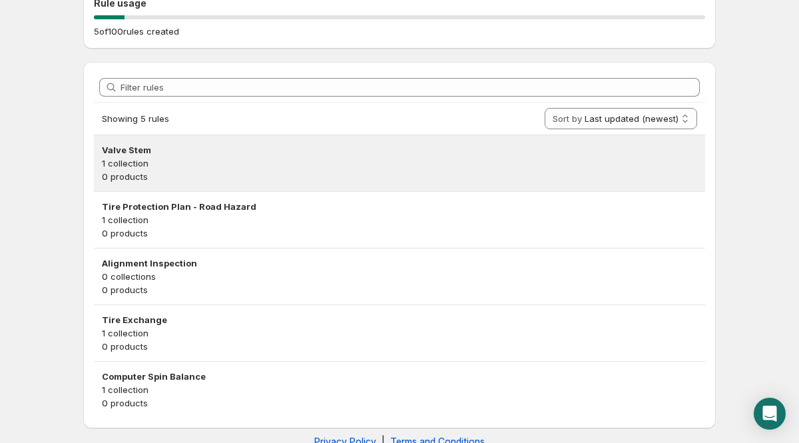
scroll to position [156, 0]
click at [156, 152] on h3 "Valve Stem" at bounding box center [399, 148] width 595 height 13
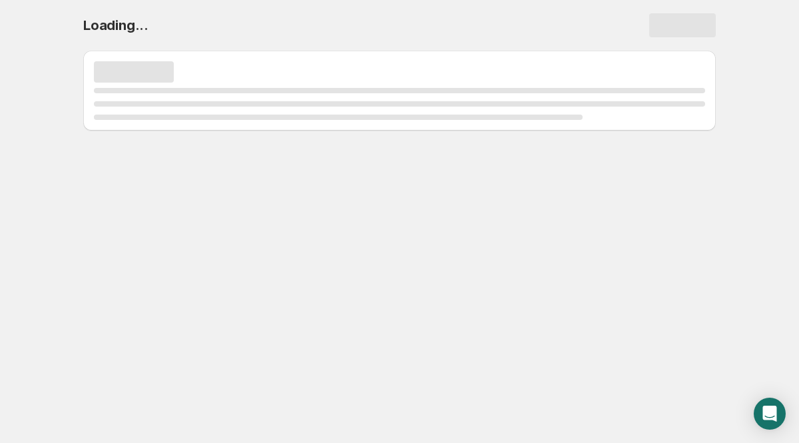
scroll to position [0, 0]
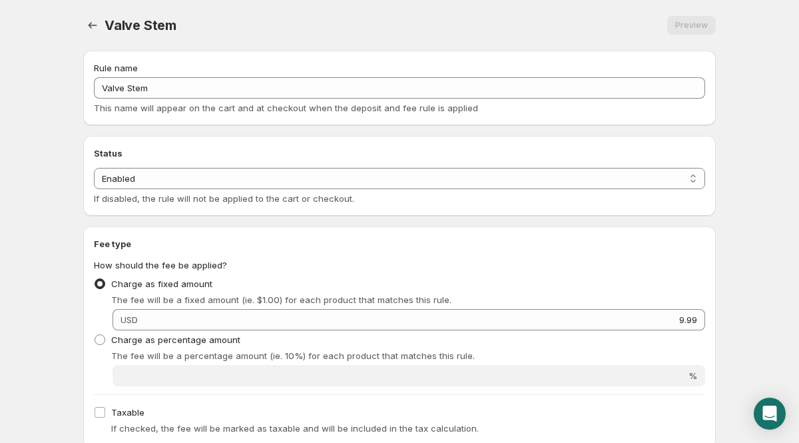
scroll to position [485, 0]
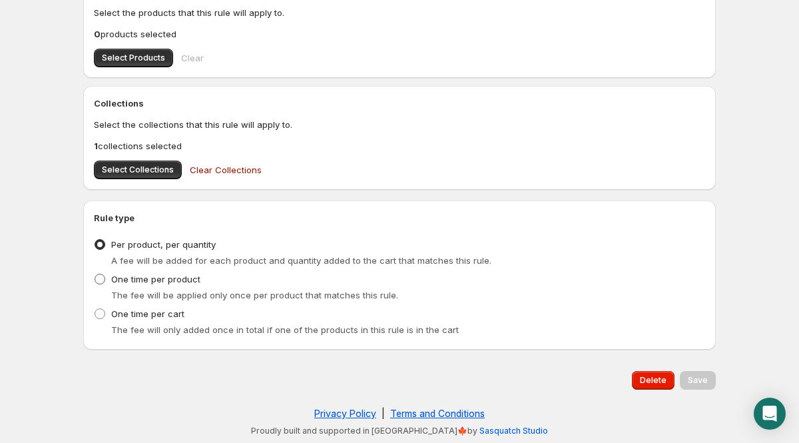
click at [123, 281] on span "One time per product" at bounding box center [155, 279] width 89 height 11
click at [95, 274] on input "One time per product" at bounding box center [95, 274] width 1 height 1
radio input "true"
click at [702, 377] on span "Save" at bounding box center [698, 380] width 20 height 11
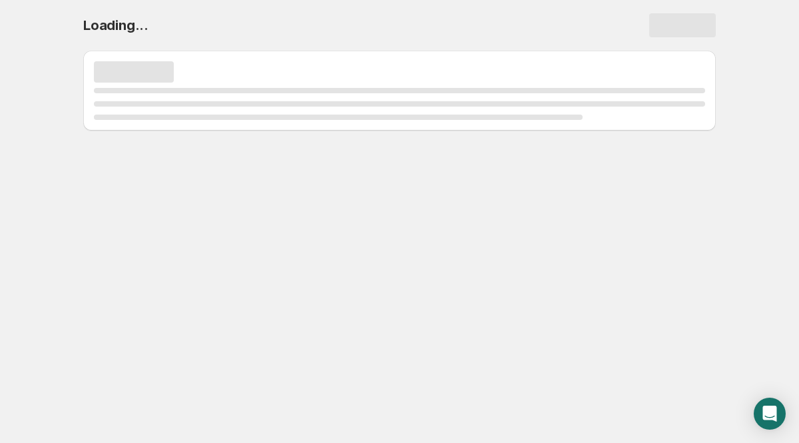
scroll to position [0, 0]
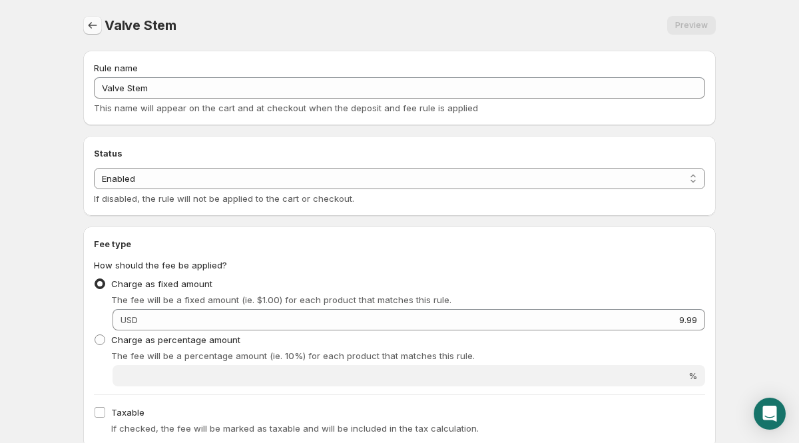
click at [91, 23] on icon "Settings" at bounding box center [92, 25] width 13 height 13
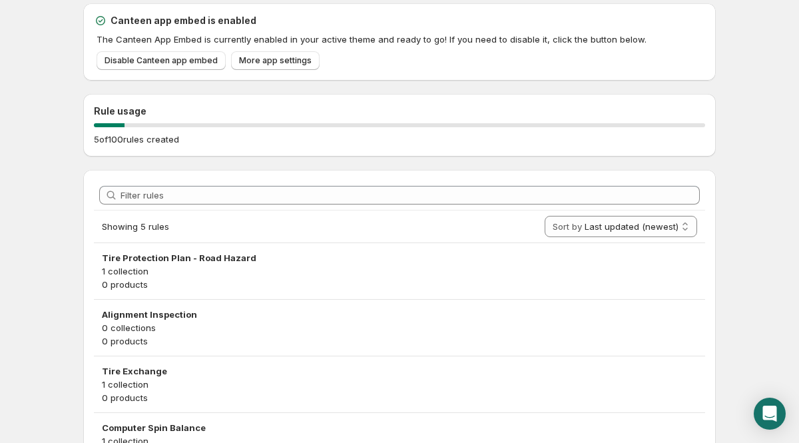
scroll to position [65, 0]
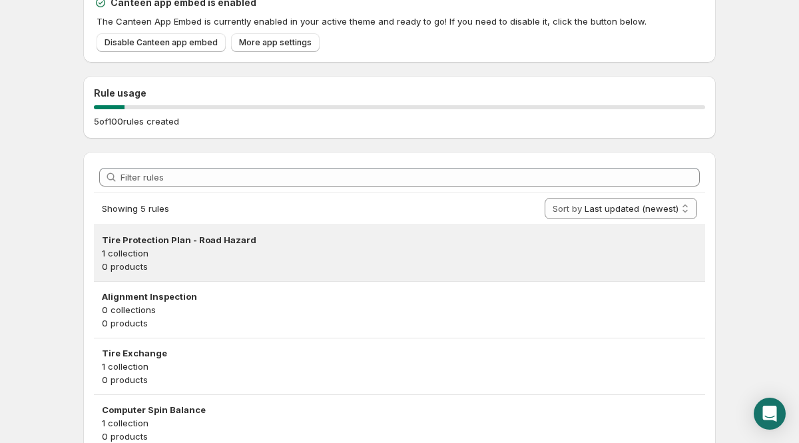
click at [172, 243] on h3 "Tire Protection Plan - Road Hazard" at bounding box center [399, 239] width 595 height 13
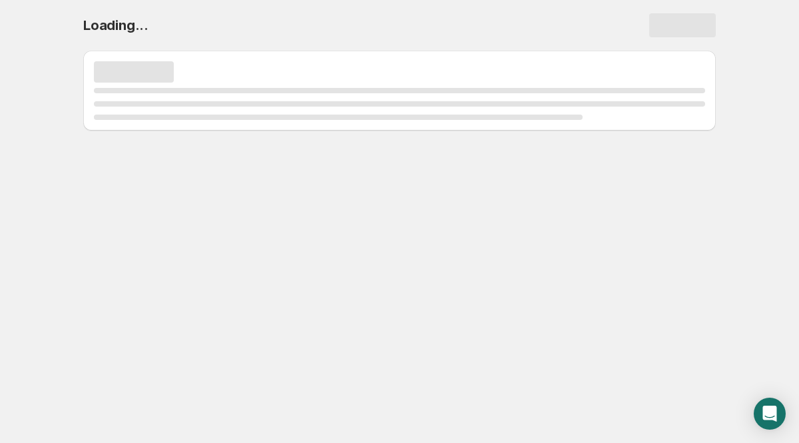
scroll to position [0, 0]
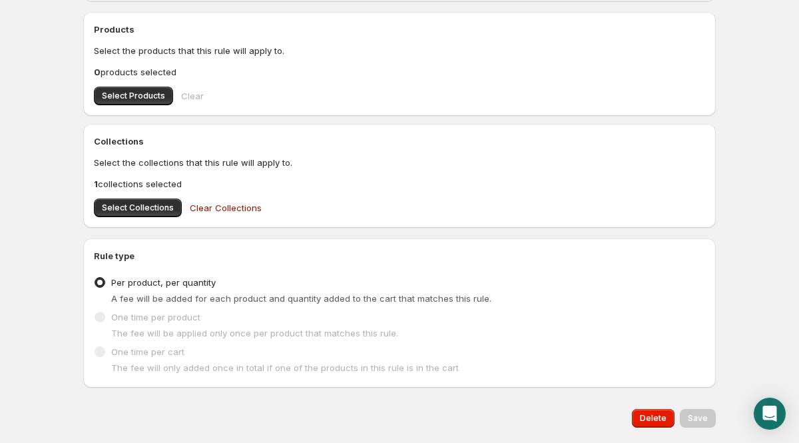
scroll to position [447, 0]
click at [108, 316] on label "One time per product" at bounding box center [147, 316] width 107 height 19
click at [103, 316] on span at bounding box center [100, 316] width 11 height 11
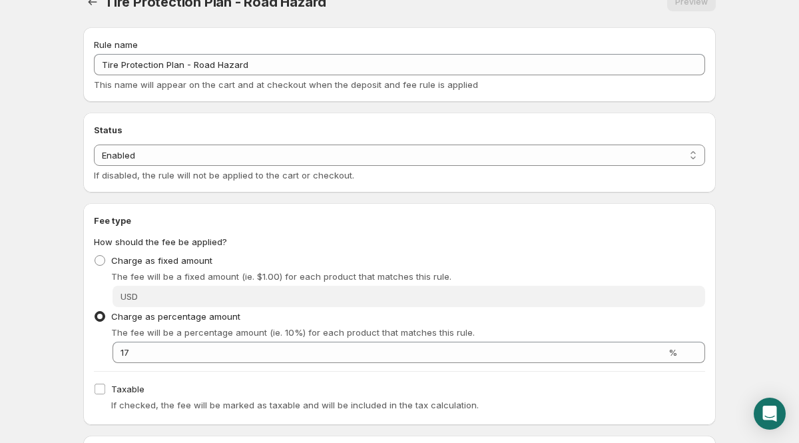
scroll to position [0, 0]
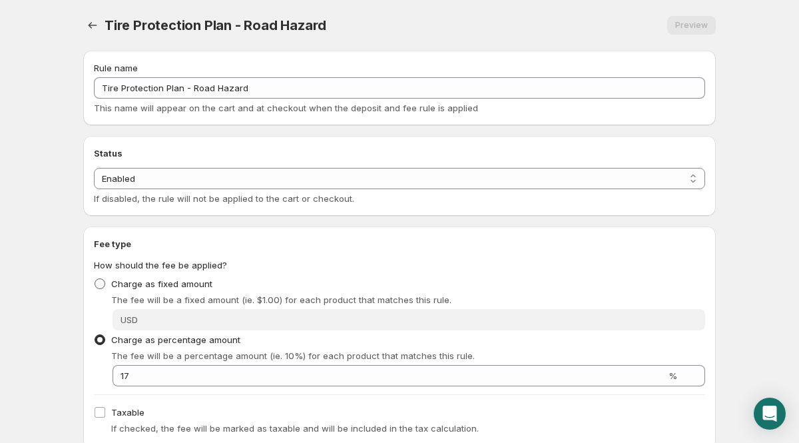
click at [100, 285] on span at bounding box center [100, 283] width 11 height 11
click at [95, 279] on input "Charge as fixed amount" at bounding box center [95, 278] width 1 height 1
radio input "true"
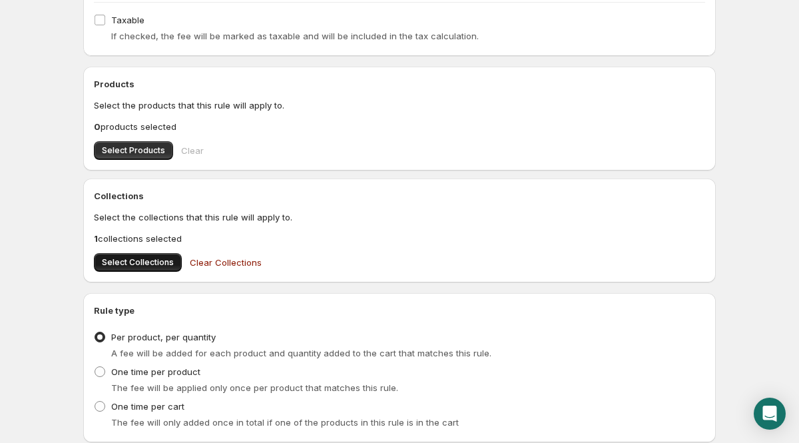
scroll to position [403, 0]
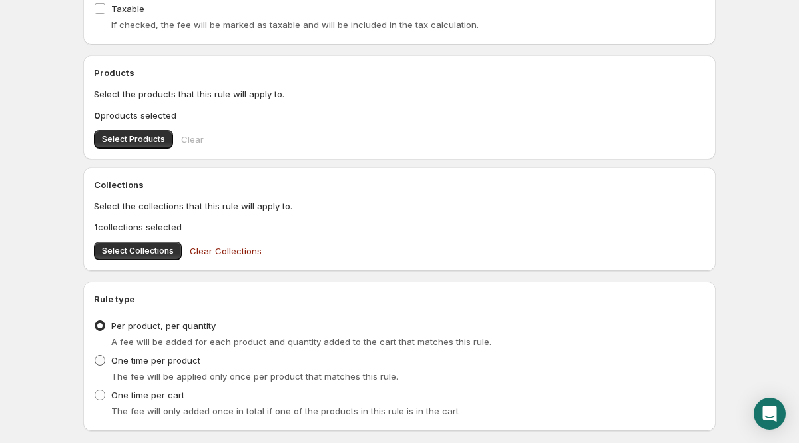
click at [100, 364] on span at bounding box center [100, 360] width 11 height 11
click at [95, 356] on input "One time per product" at bounding box center [95, 355] width 1 height 1
radio input "true"
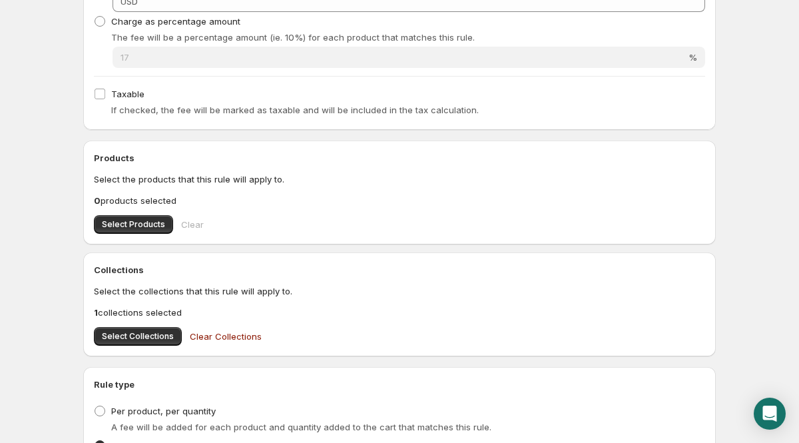
scroll to position [293, 0]
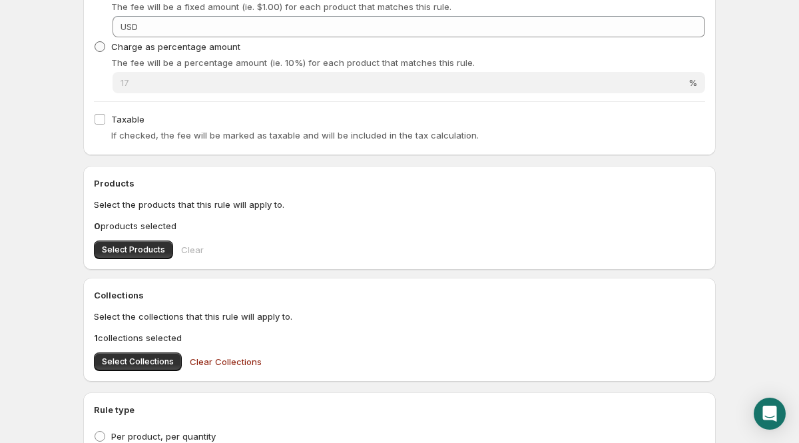
click at [99, 48] on span at bounding box center [100, 46] width 11 height 11
click at [95, 42] on input "Charge as percentage amount" at bounding box center [95, 41] width 1 height 1
radio input "true"
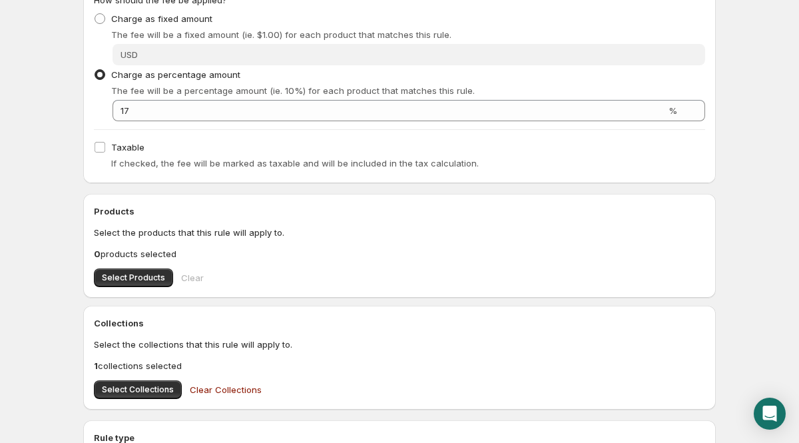
scroll to position [242, 0]
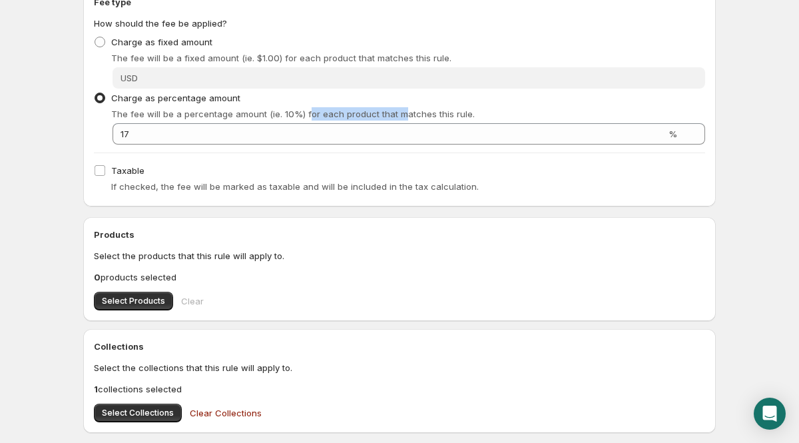
drag, startPoint x: 305, startPoint y: 111, endPoint x: 399, endPoint y: 113, distance: 94.6
click at [399, 113] on p "The fee will be a percentage amount (ie. 10%) for each product that matches thi…" at bounding box center [408, 113] width 594 height 13
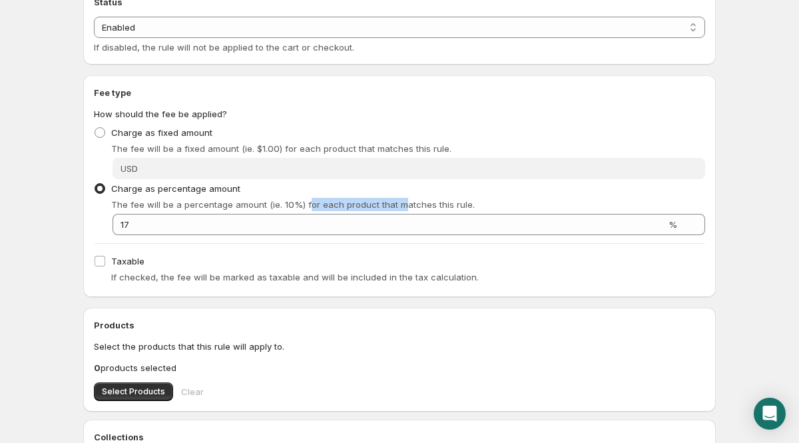
scroll to position [0, 0]
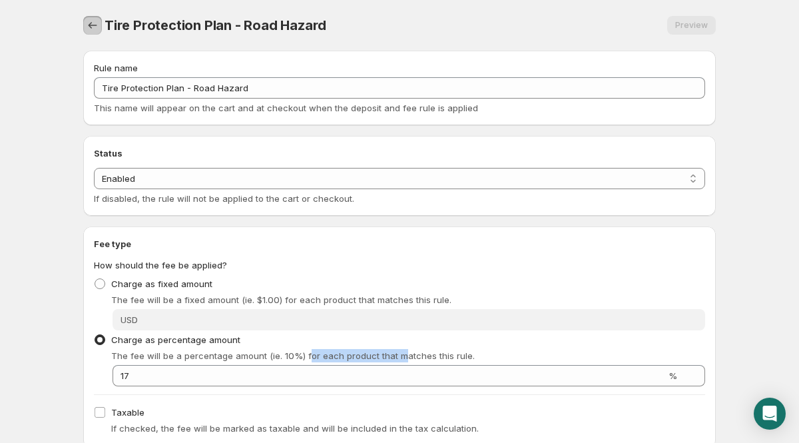
click at [92, 25] on icon "Settings" at bounding box center [92, 25] width 13 height 13
click at [90, 18] on button "Settings" at bounding box center [92, 25] width 19 height 19
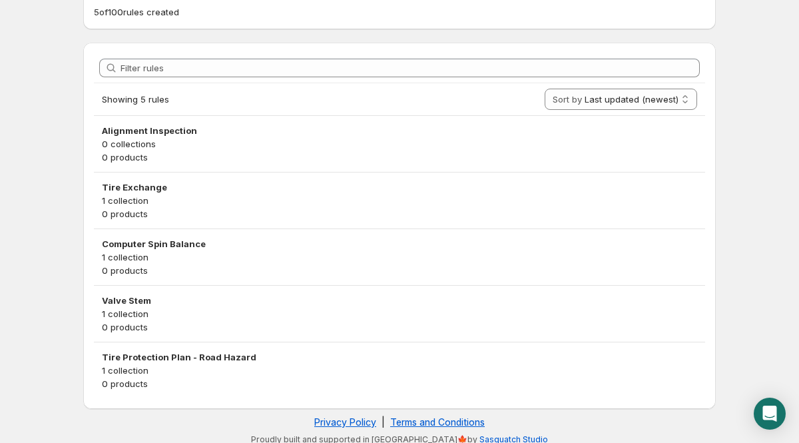
scroll to position [183, 0]
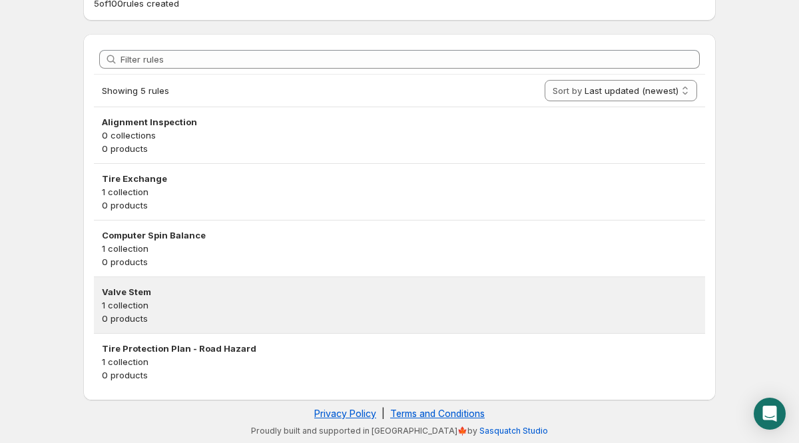
click at [160, 321] on p "0 products" at bounding box center [399, 318] width 595 height 13
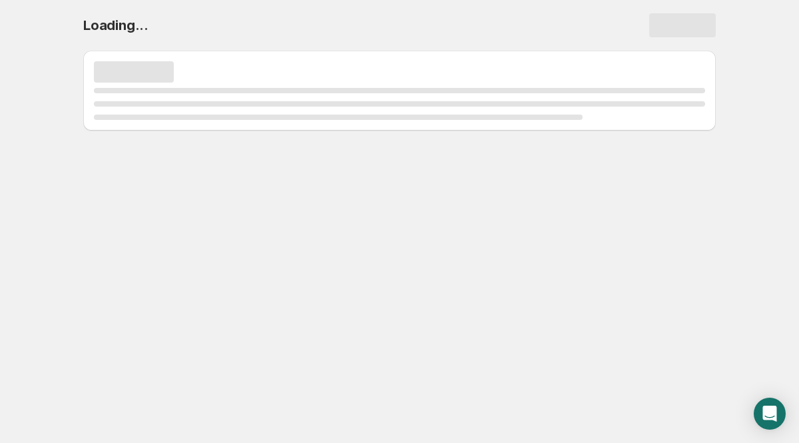
scroll to position [0, 0]
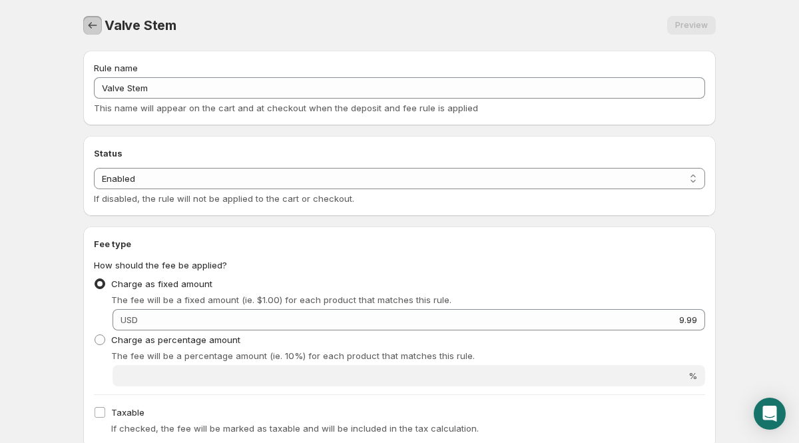
click at [95, 23] on icon "Settings" at bounding box center [92, 25] width 13 height 13
